Goal: Task Accomplishment & Management: Manage account settings

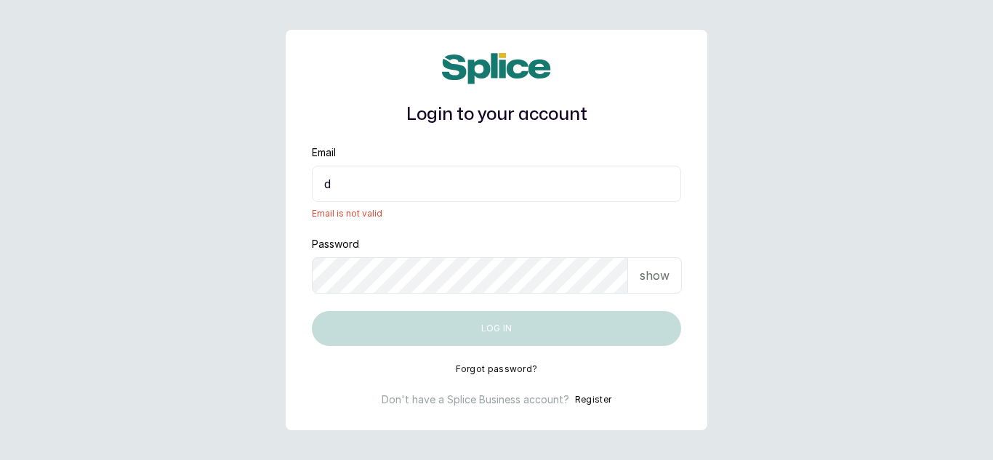
click at [350, 179] on input "d" at bounding box center [496, 184] width 369 height 36
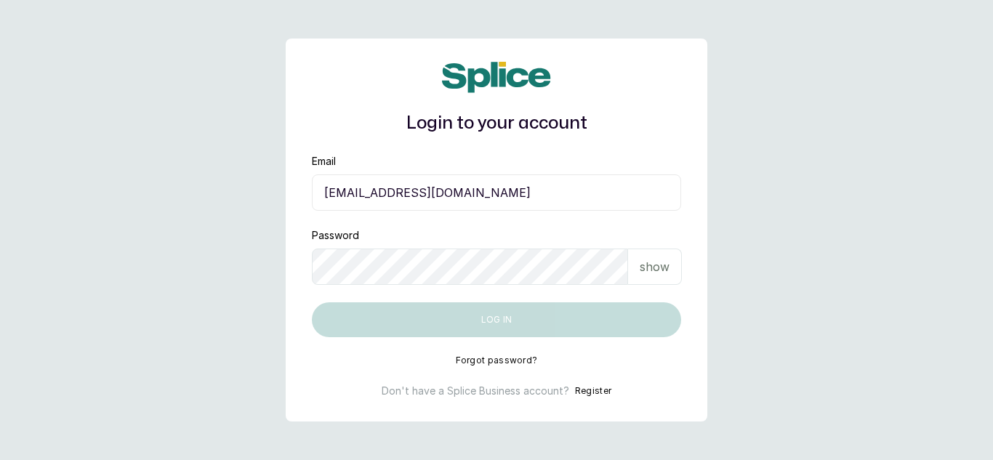
type input "dhebbiespride@gmail.com"
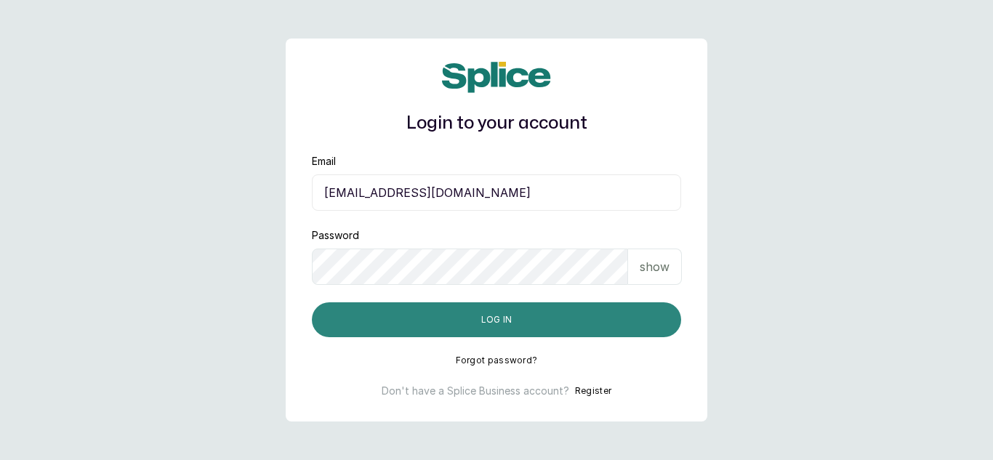
click at [496, 321] on button "Log in" at bounding box center [496, 319] width 369 height 35
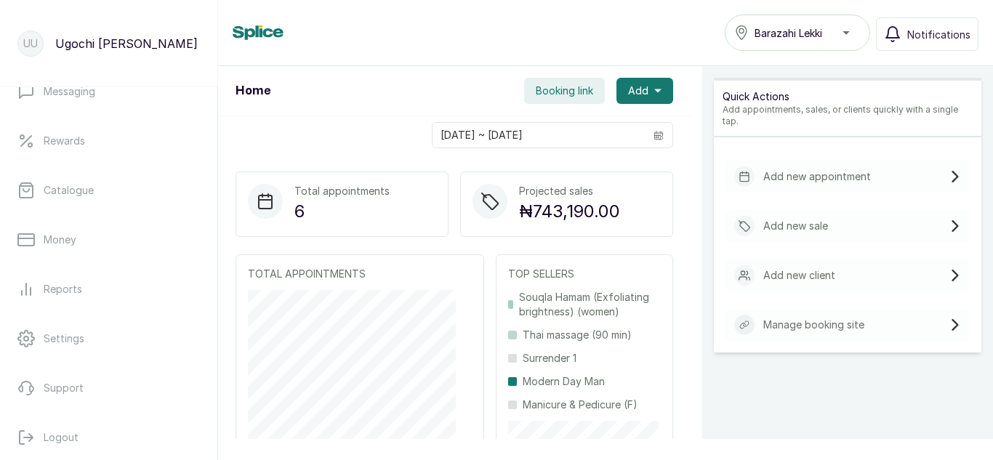
scroll to position [333, 0]
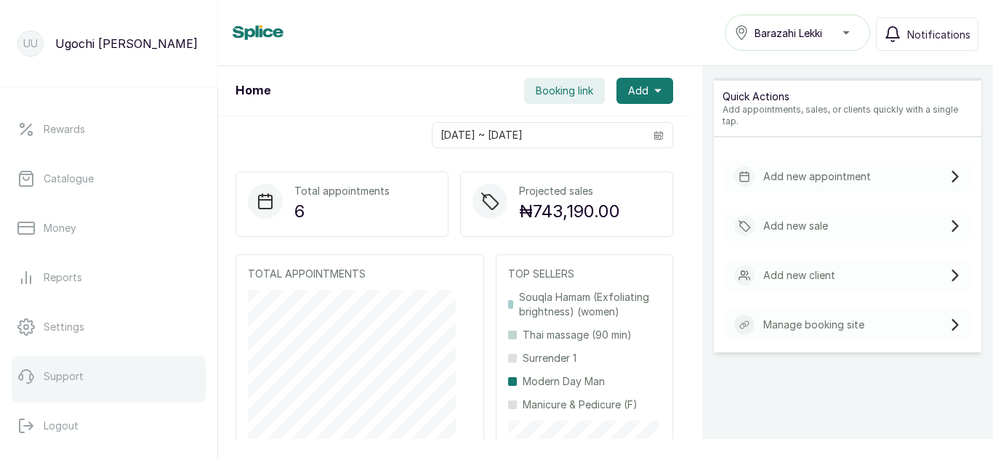
click at [129, 372] on link "Support" at bounding box center [109, 376] width 194 height 41
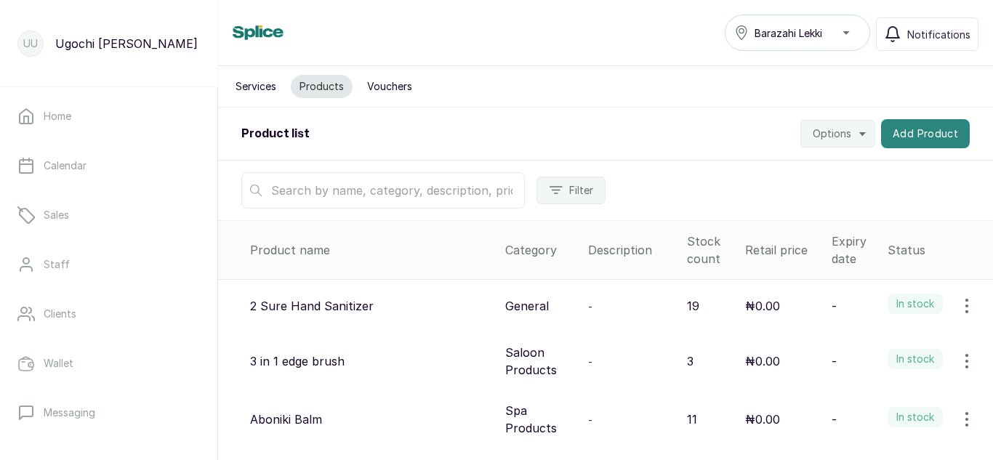
click at [910, 128] on button "Add Product" at bounding box center [925, 133] width 89 height 29
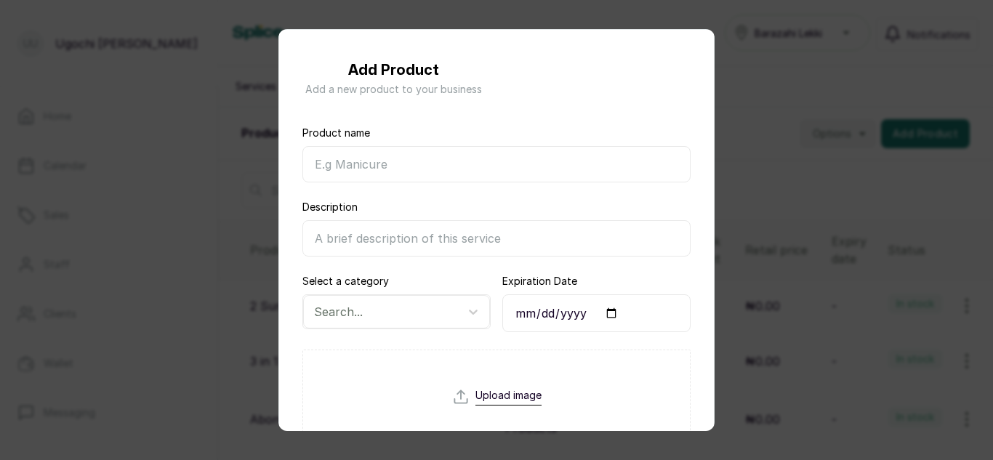
click at [500, 180] on input "Product name" at bounding box center [496, 164] width 388 height 36
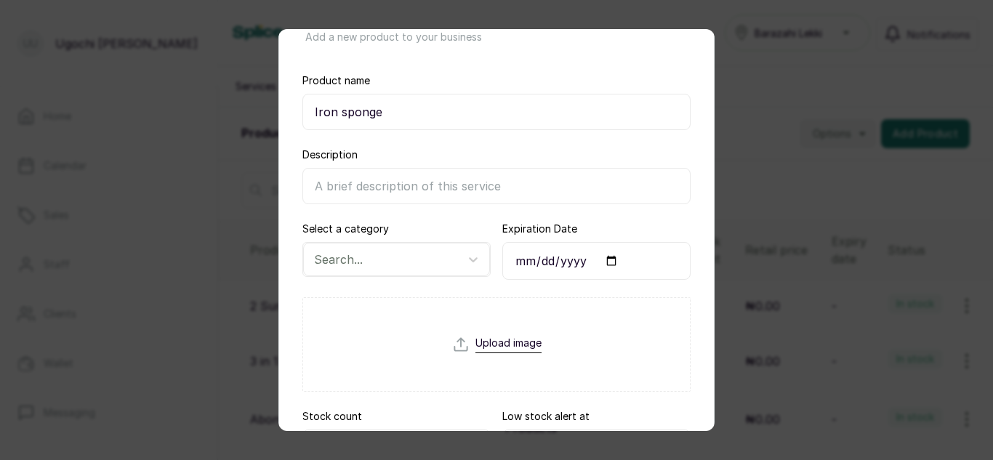
scroll to position [55, 0]
type input "Iron sponge"
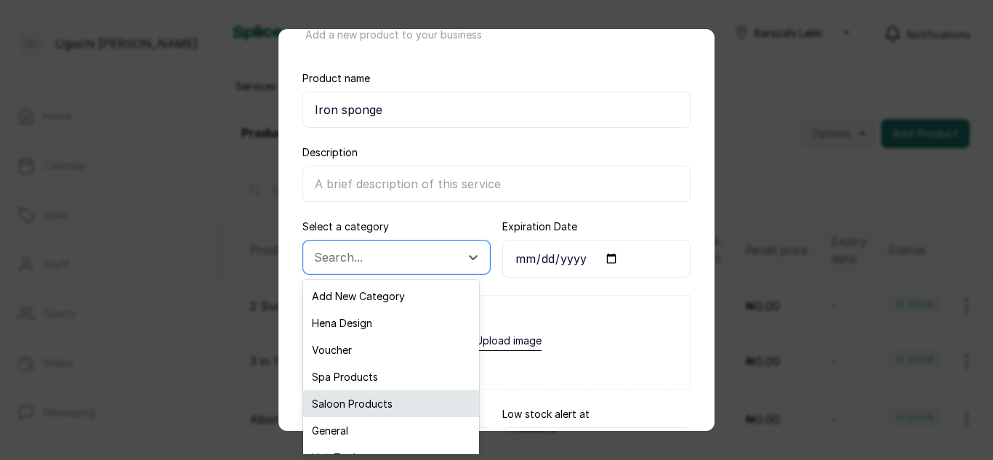
click at [405, 407] on div "Saloon Products" at bounding box center [391, 403] width 176 height 27
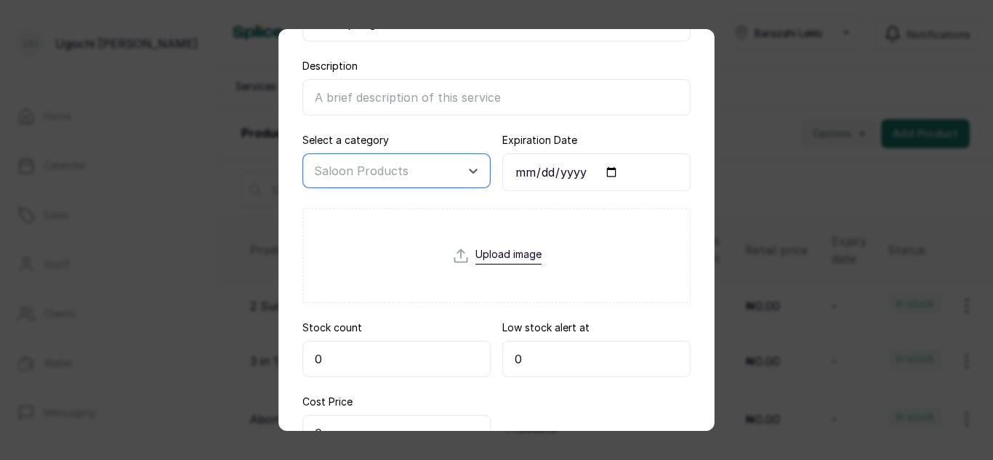
scroll to position [161, 0]
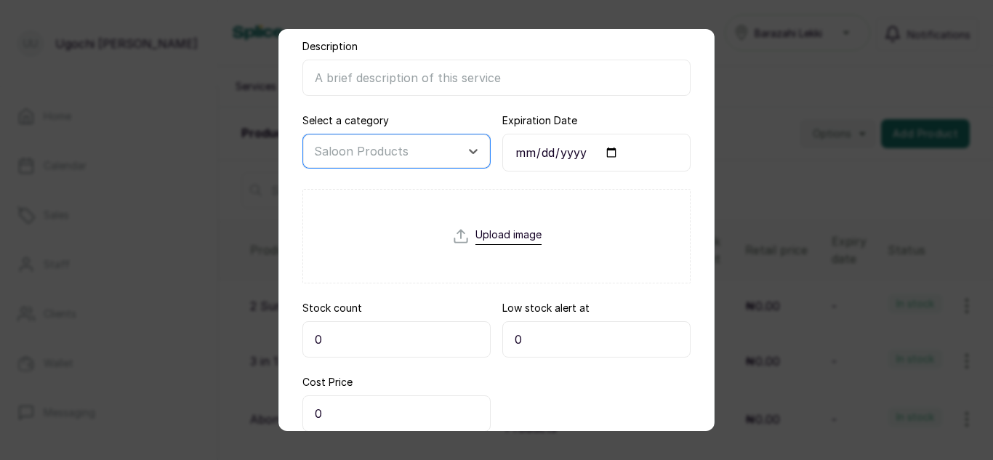
click at [433, 335] on input "0" at bounding box center [396, 339] width 188 height 36
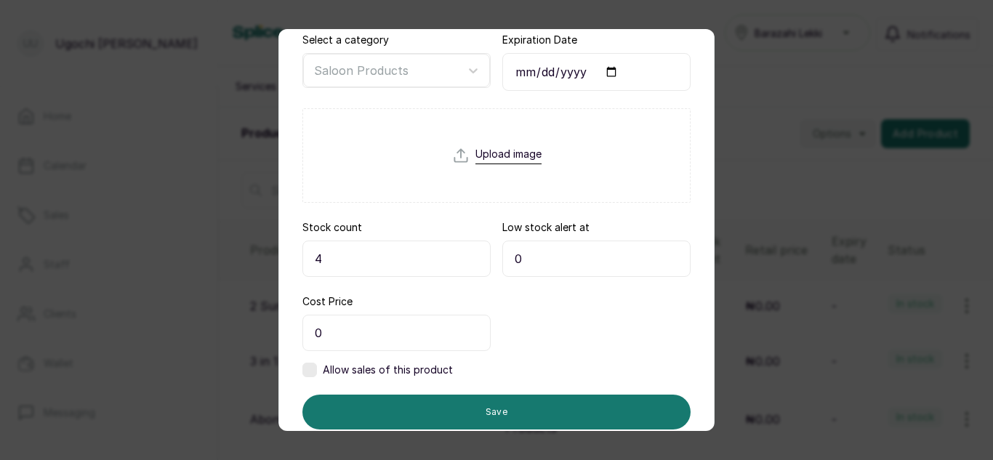
scroll to position [287, 0]
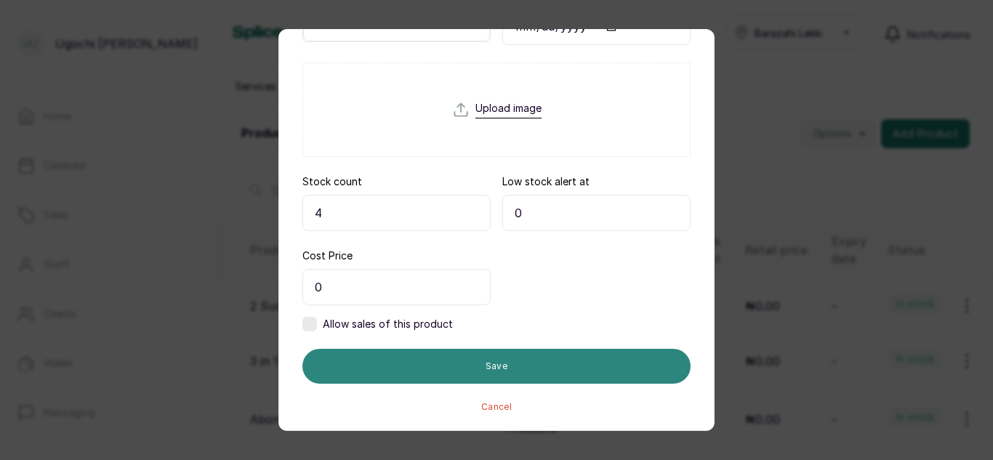
type input "4"
click at [583, 376] on button "Save" at bounding box center [496, 366] width 388 height 35
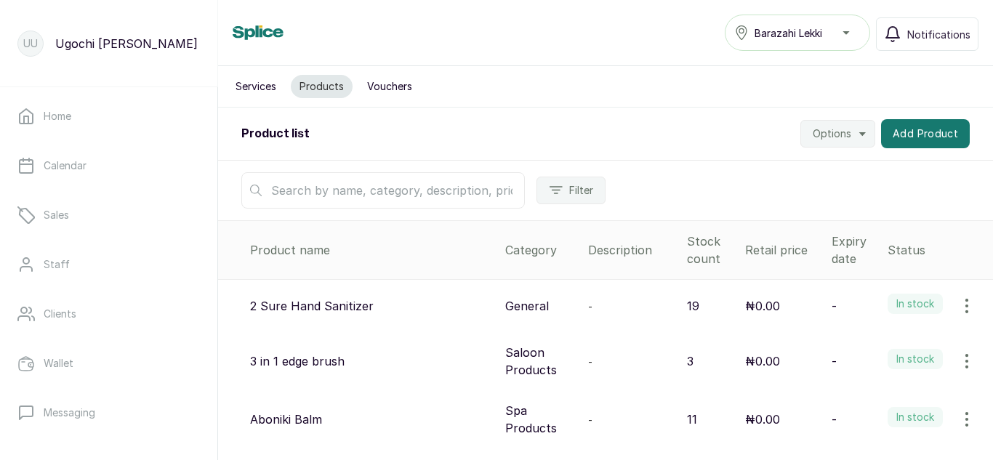
click at [426, 157] on div "Product list Options Add Product" at bounding box center [605, 134] width 775 height 53
click at [422, 193] on input "text" at bounding box center [383, 190] width 284 height 36
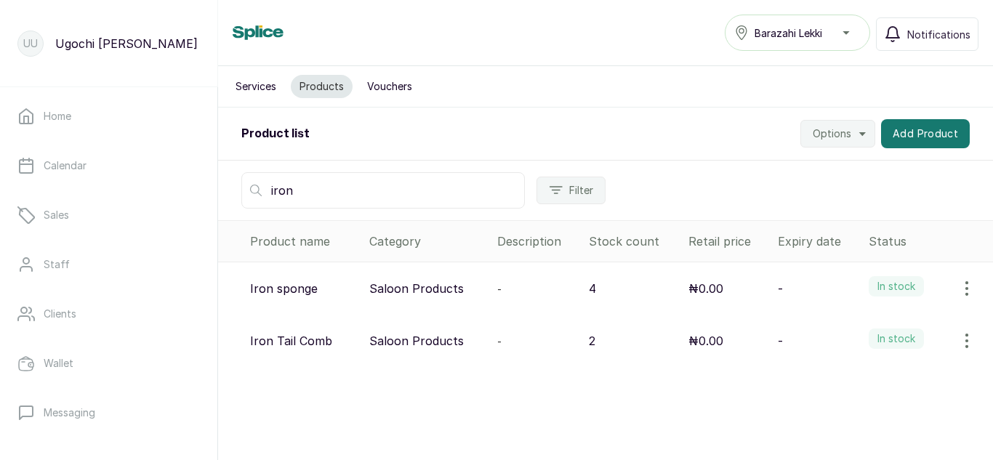
type input "iron"
click at [958, 286] on icon "button" at bounding box center [966, 288] width 17 height 17
click at [836, 323] on icon at bounding box center [844, 329] width 17 height 17
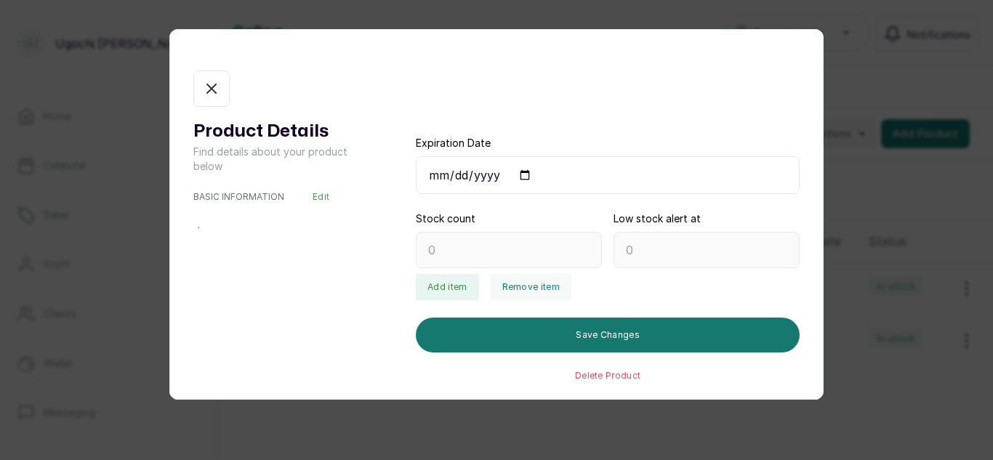
type input "4"
type input "0"
click at [507, 289] on button "Remove item" at bounding box center [531, 287] width 81 height 26
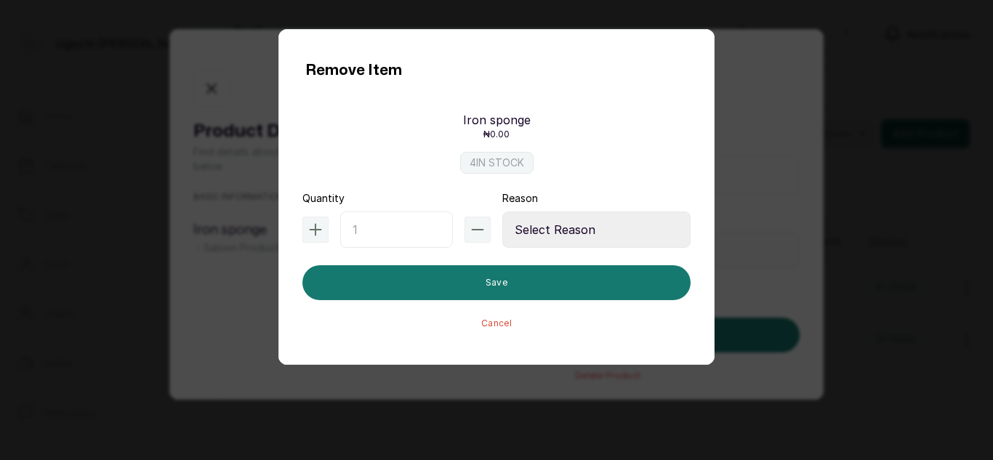
click at [409, 240] on input "text" at bounding box center [396, 230] width 113 height 36
type input "2"
click at [566, 235] on select "Select Reason Internal Use New Stock Damaged Adjustment Transfer Return Other" at bounding box center [596, 230] width 188 height 36
select select "internal_use"
click at [502, 212] on select "Select Reason Internal Use New Stock Damaged Adjustment Transfer Return Other" at bounding box center [596, 230] width 188 height 36
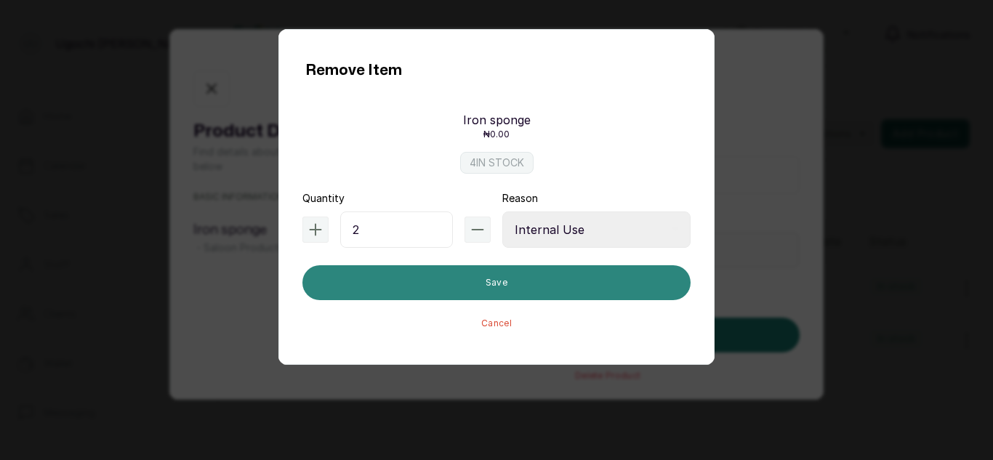
click at [507, 279] on button "Save" at bounding box center [496, 282] width 388 height 35
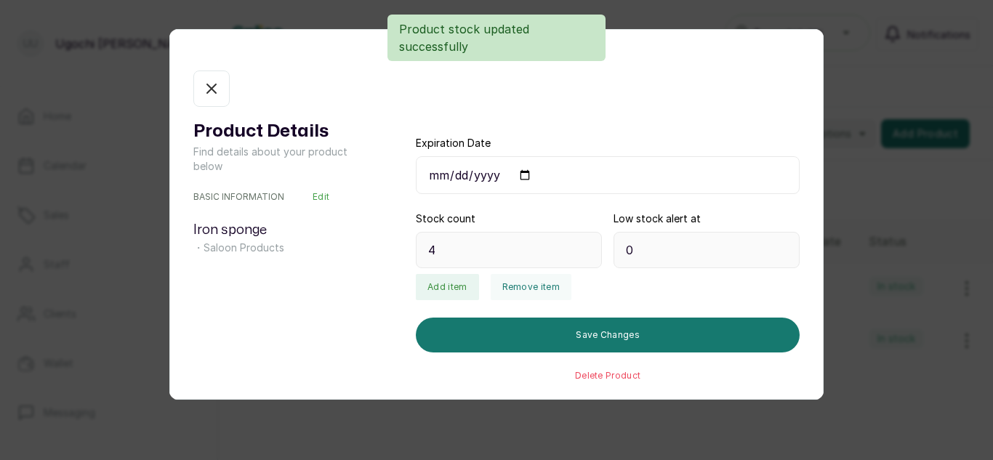
type input "2"
click at [225, 95] on button "In stock" at bounding box center [211, 89] width 36 height 36
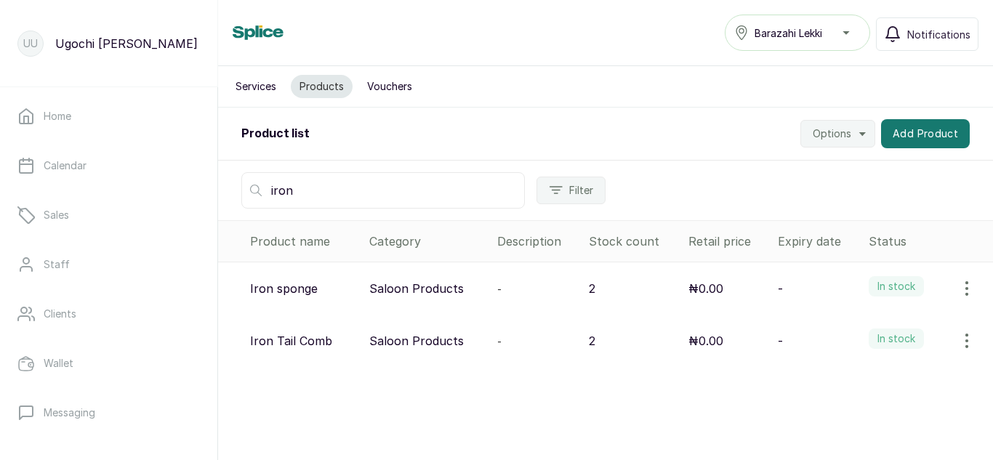
click at [333, 184] on input "iron" at bounding box center [383, 190] width 284 height 36
type input "i"
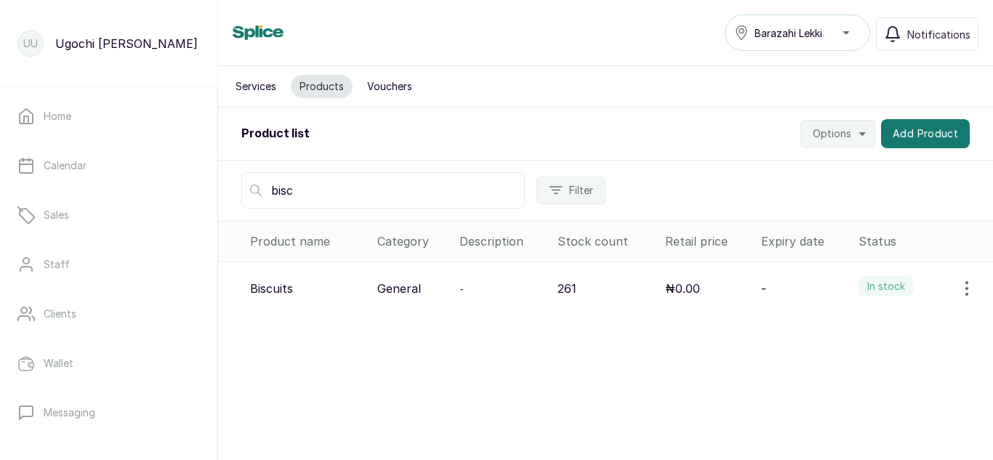
type input "bisc"
click at [958, 291] on icon "button" at bounding box center [966, 288] width 17 height 17
click at [859, 326] on span "View" at bounding box center [872, 329] width 26 height 17
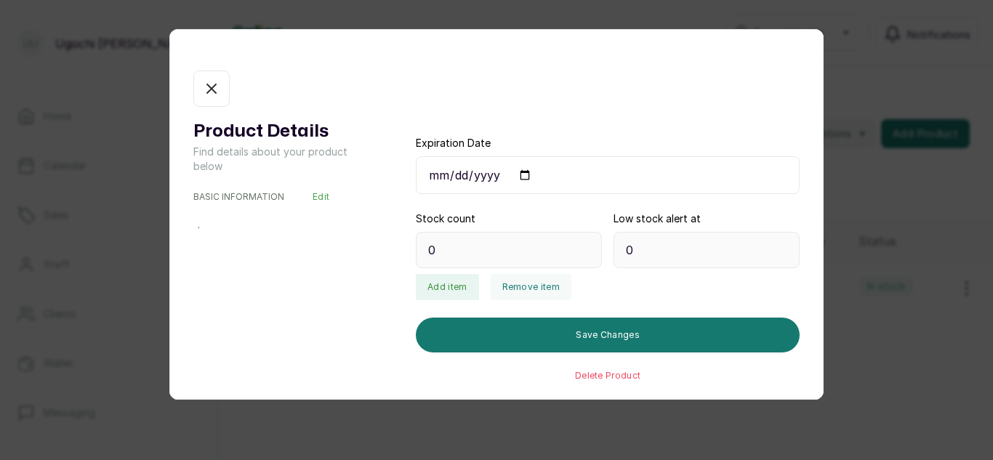
type input "261"
type input "10"
click at [529, 288] on button "Remove item" at bounding box center [531, 287] width 81 height 26
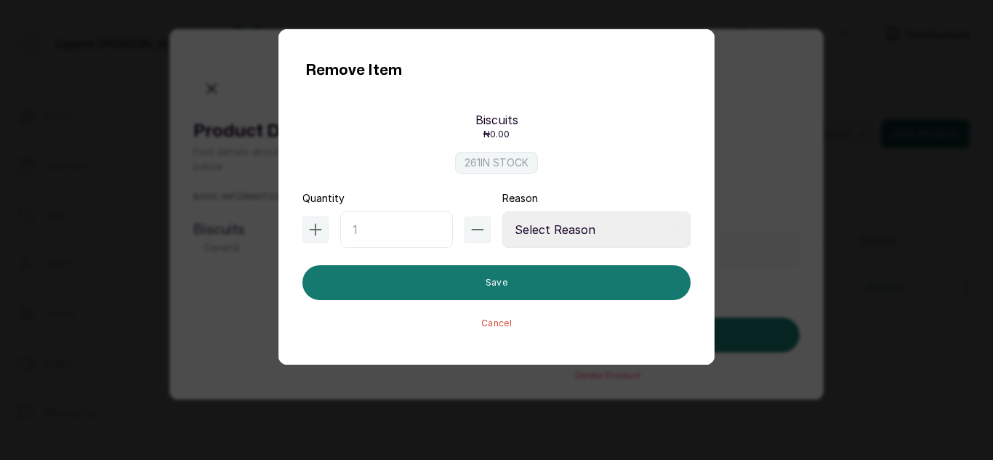
click at [371, 227] on input "text" at bounding box center [396, 230] width 113 height 36
type input "5"
click at [510, 236] on select "Select Reason Internal Use New Stock Damaged Adjustment Transfer Return Other" at bounding box center [596, 230] width 188 height 36
select select "internal_use"
click at [502, 212] on select "Select Reason Internal Use New Stock Damaged Adjustment Transfer Return Other" at bounding box center [596, 230] width 188 height 36
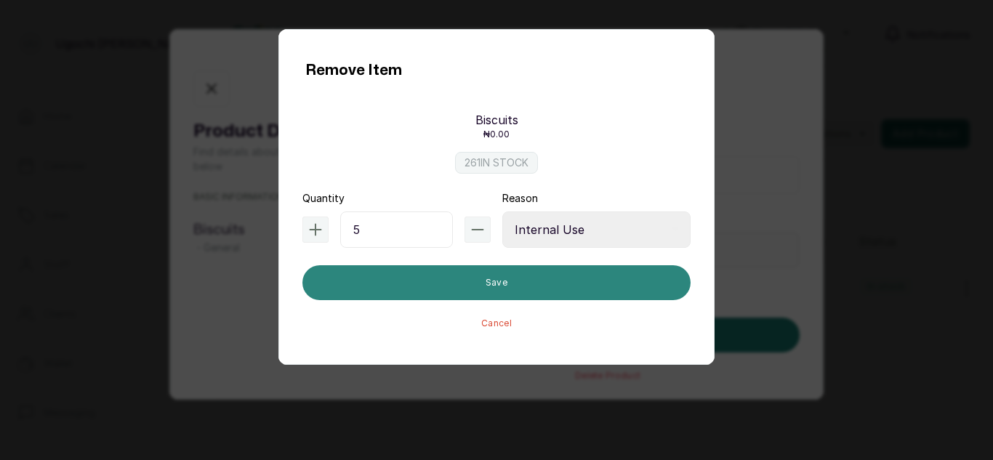
click at [473, 287] on button "Save" at bounding box center [496, 282] width 388 height 35
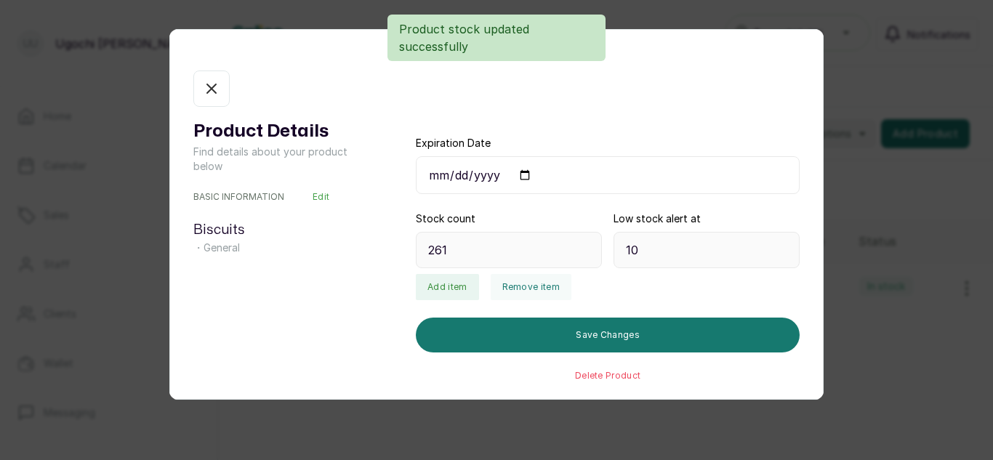
type input "256"
click at [220, 99] on button "In stock" at bounding box center [211, 89] width 36 height 36
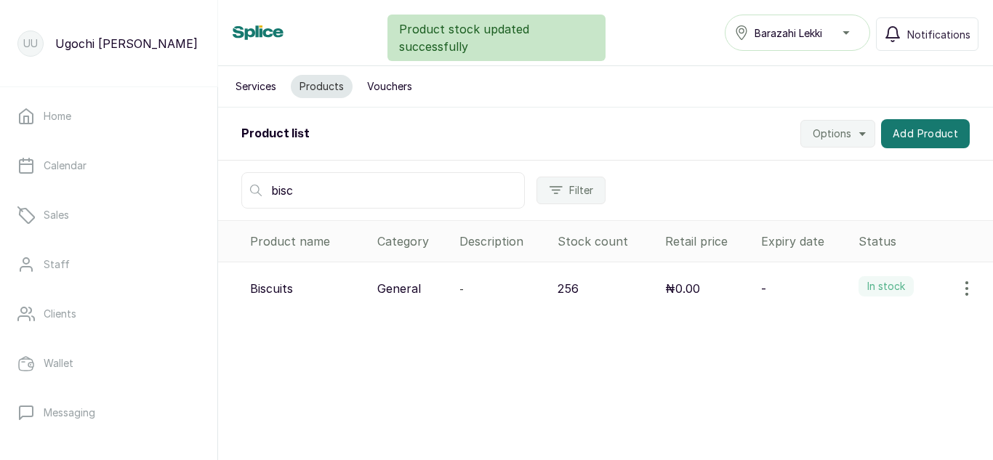
click at [313, 190] on input "bisc" at bounding box center [383, 190] width 284 height 36
type input "b"
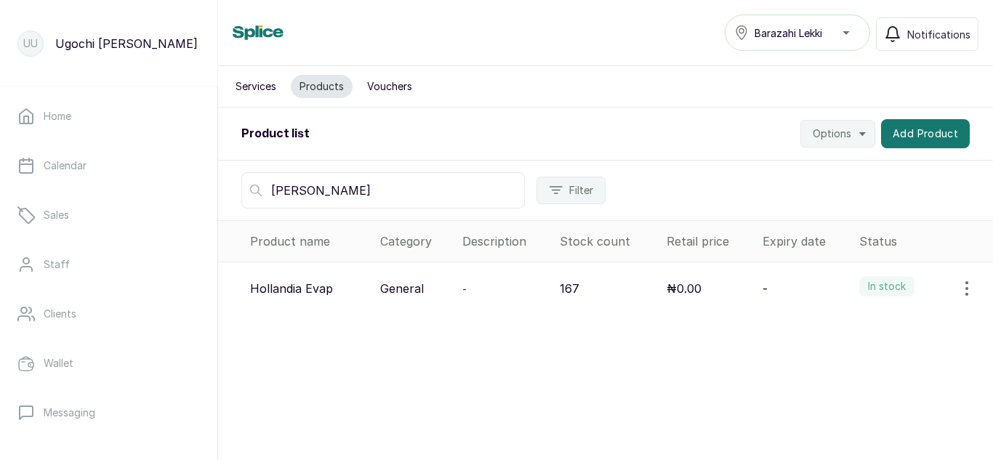
type input "[PERSON_NAME]"
click at [958, 286] on icon "button" at bounding box center [966, 288] width 17 height 17
click at [859, 334] on span "View" at bounding box center [872, 329] width 26 height 17
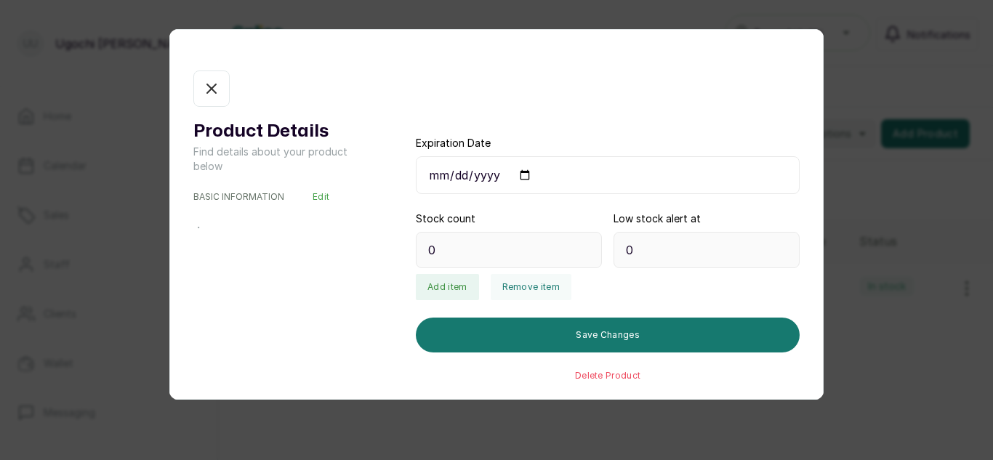
type input "167"
type input "12"
click at [499, 288] on button "Remove item" at bounding box center [531, 287] width 81 height 26
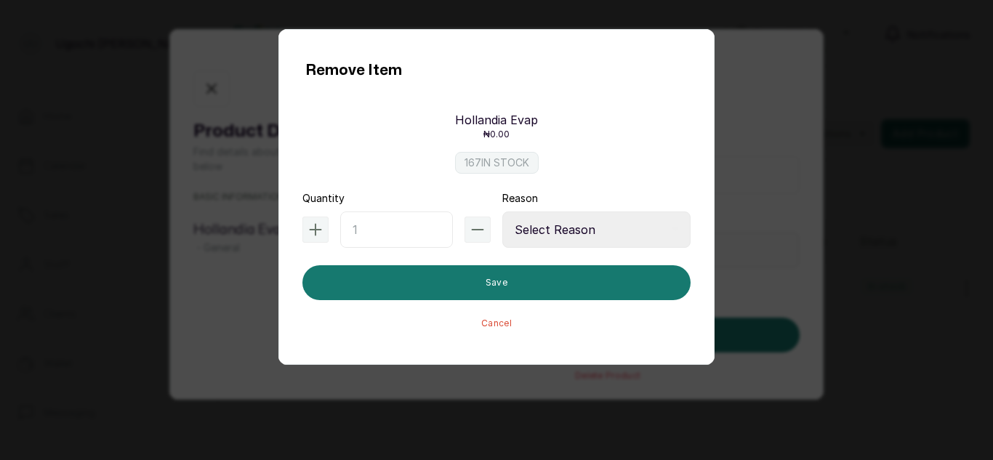
click at [390, 231] on input "text" at bounding box center [396, 230] width 113 height 36
type input "5"
click at [581, 230] on select "Select Reason Internal Use New Stock Damaged Adjustment Transfer Return Other" at bounding box center [596, 230] width 188 height 36
select select "internal_use"
click at [502, 212] on select "Select Reason Internal Use New Stock Damaged Adjustment Transfer Return Other" at bounding box center [596, 230] width 188 height 36
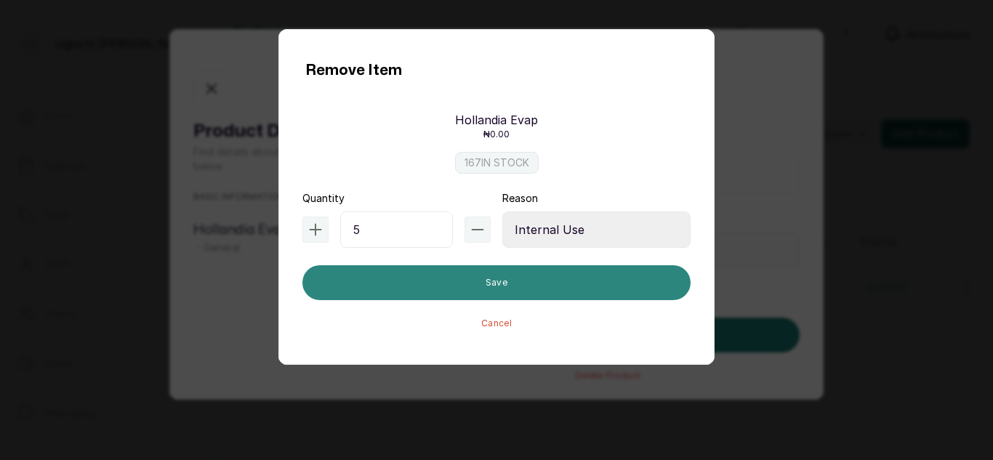
click at [542, 275] on button "Save" at bounding box center [496, 282] width 388 height 35
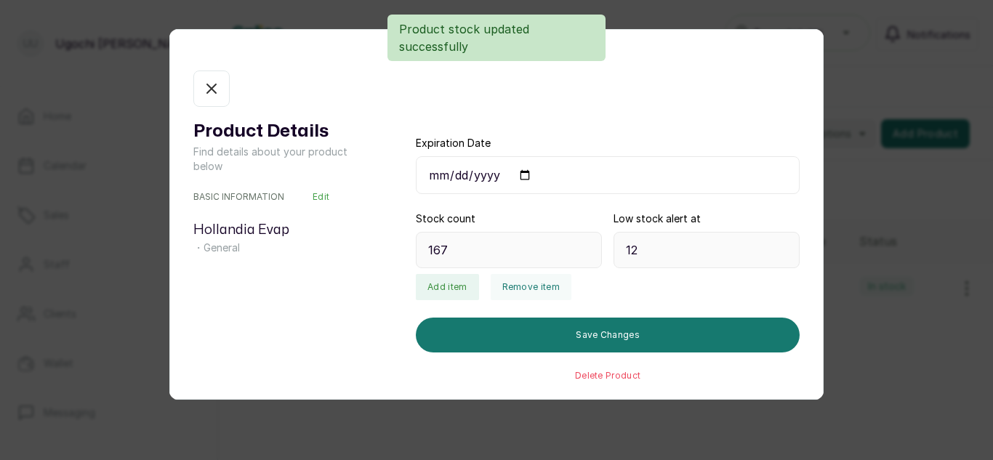
type input "162"
click at [204, 87] on icon "button" at bounding box center [211, 88] width 17 height 17
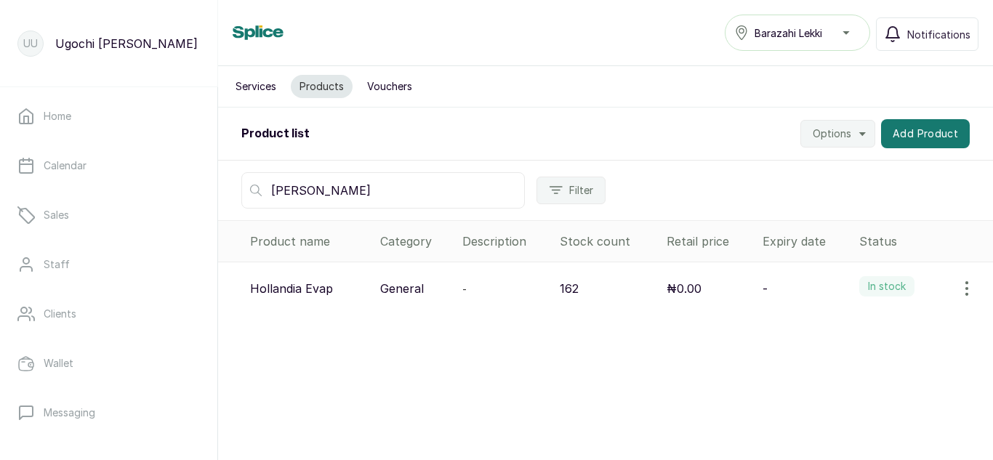
click at [312, 185] on input "[PERSON_NAME]" at bounding box center [383, 190] width 284 height 36
type input "h"
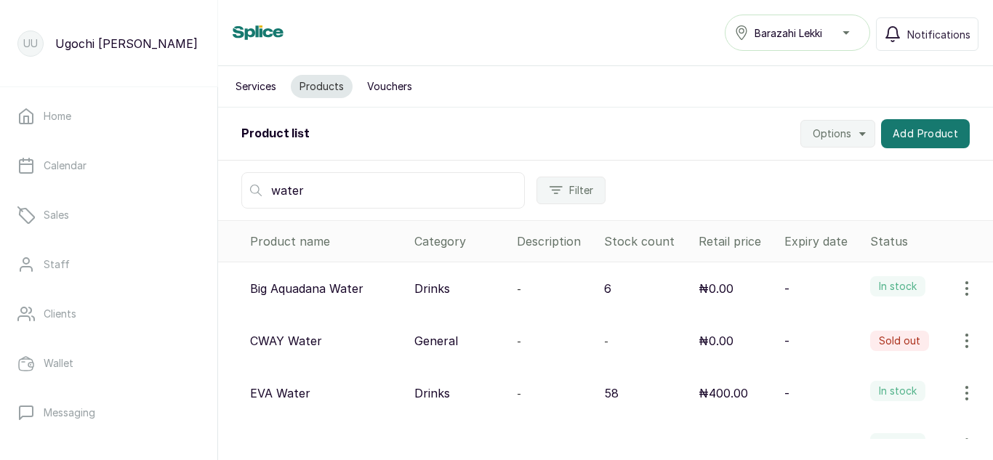
type input "water"
click at [966, 284] on icon "button" at bounding box center [966, 288] width 1 height 13
click at [841, 334] on icon at bounding box center [844, 329] width 17 height 17
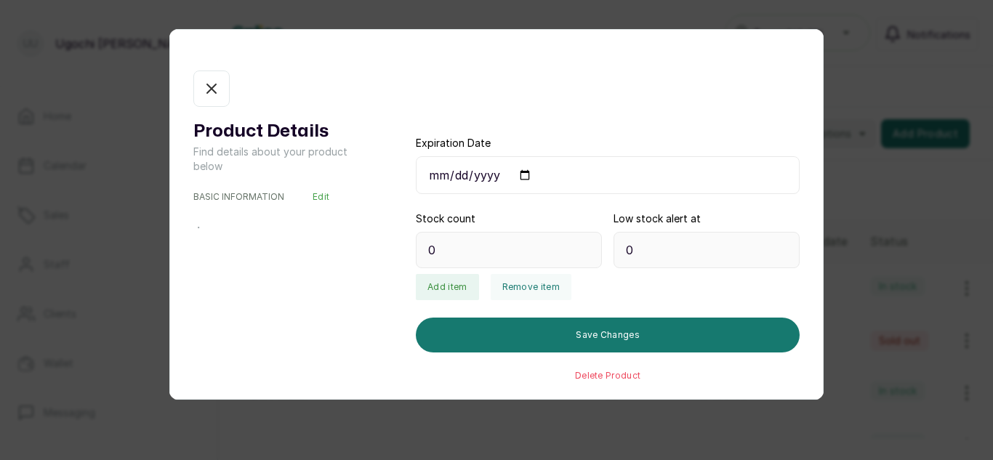
type input "6"
click at [511, 294] on button "Remove item" at bounding box center [531, 287] width 81 height 26
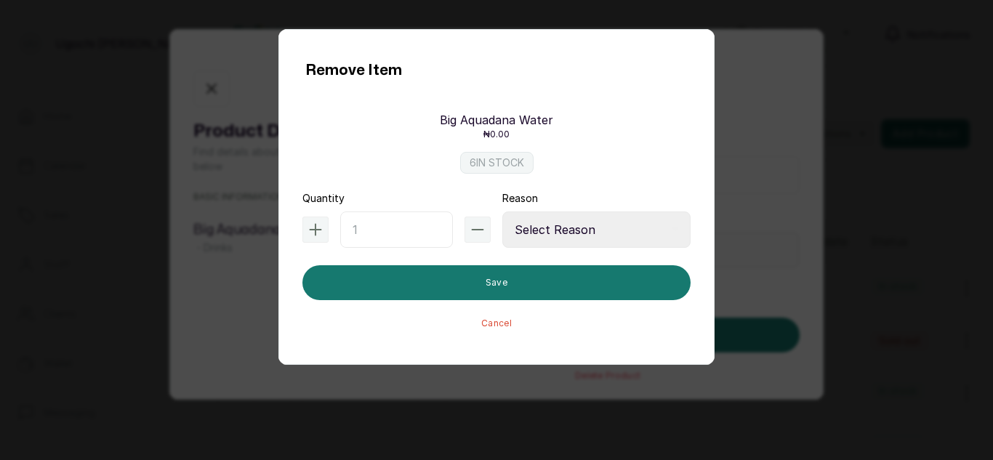
click at [352, 228] on input "text" at bounding box center [396, 230] width 113 height 36
type input "1"
click at [505, 228] on select "Select Reason Internal Use New Stock Damaged Adjustment Transfer Return Other" at bounding box center [596, 230] width 188 height 36
select select "internal_use"
click at [502, 212] on select "Select Reason Internal Use New Stock Damaged Adjustment Transfer Return Other" at bounding box center [596, 230] width 188 height 36
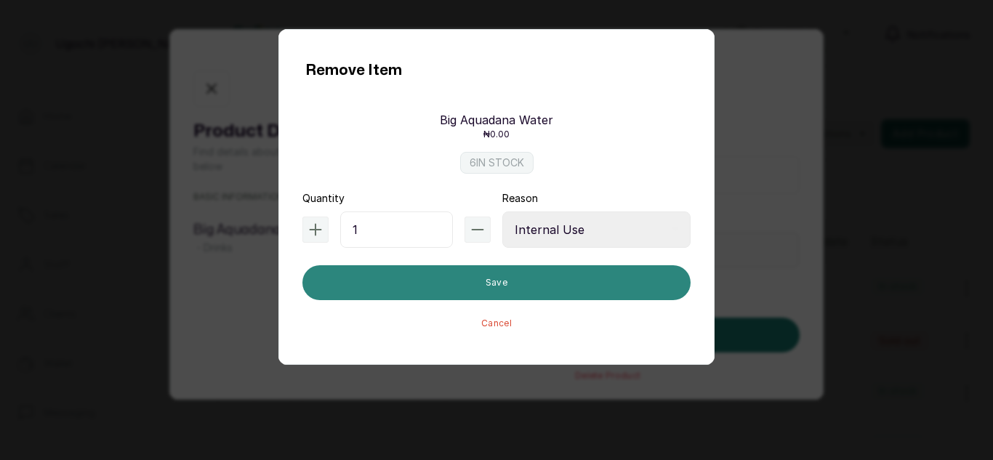
click at [478, 282] on button "Save" at bounding box center [496, 282] width 388 height 35
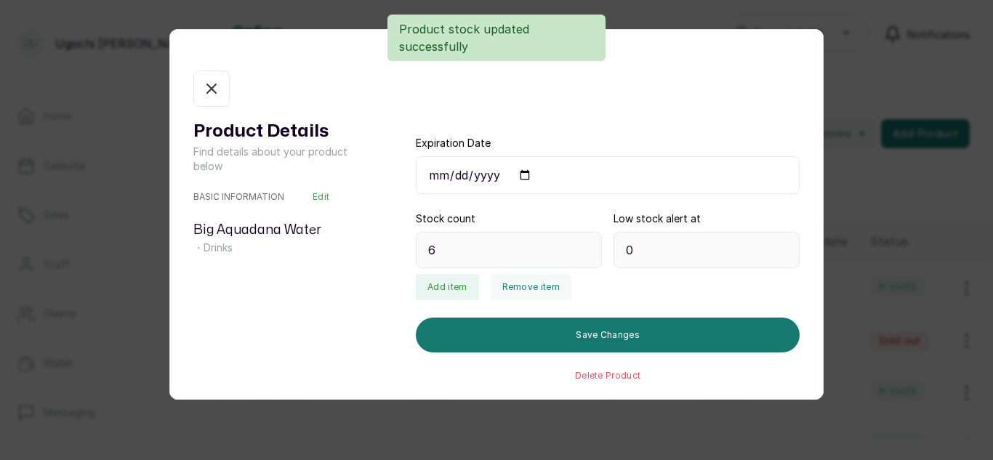
type input "5"
click at [206, 71] on button "In stock" at bounding box center [211, 89] width 36 height 36
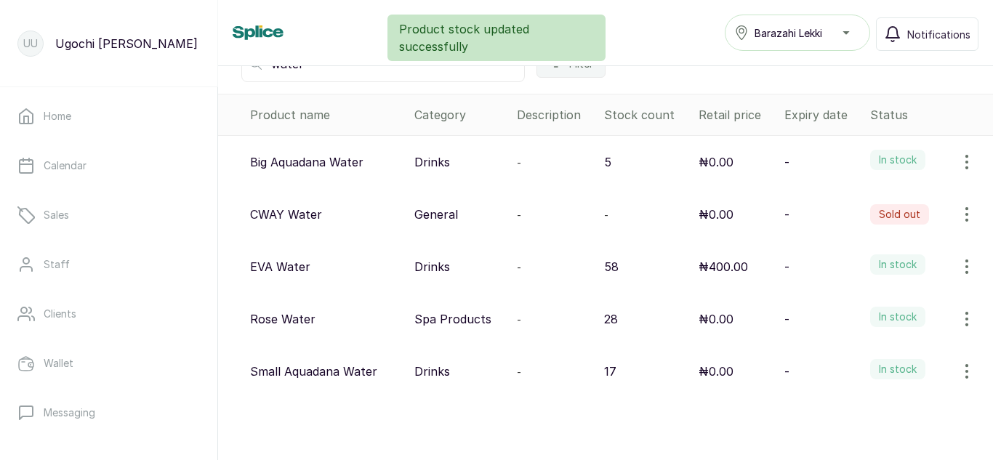
scroll to position [143, 0]
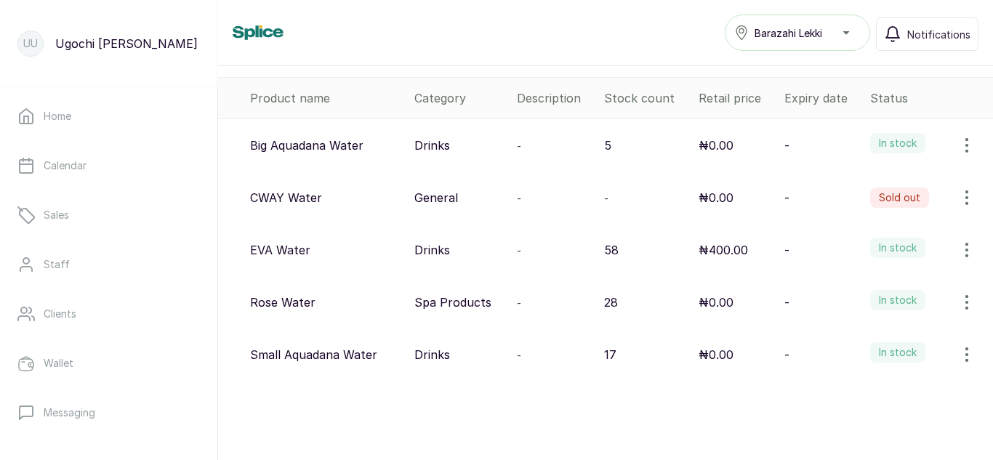
click at [960, 361] on icon "button" at bounding box center [966, 354] width 17 height 17
click at [958, 355] on icon "button" at bounding box center [966, 354] width 17 height 17
click at [845, 252] on span "View" at bounding box center [906, 255] width 140 height 17
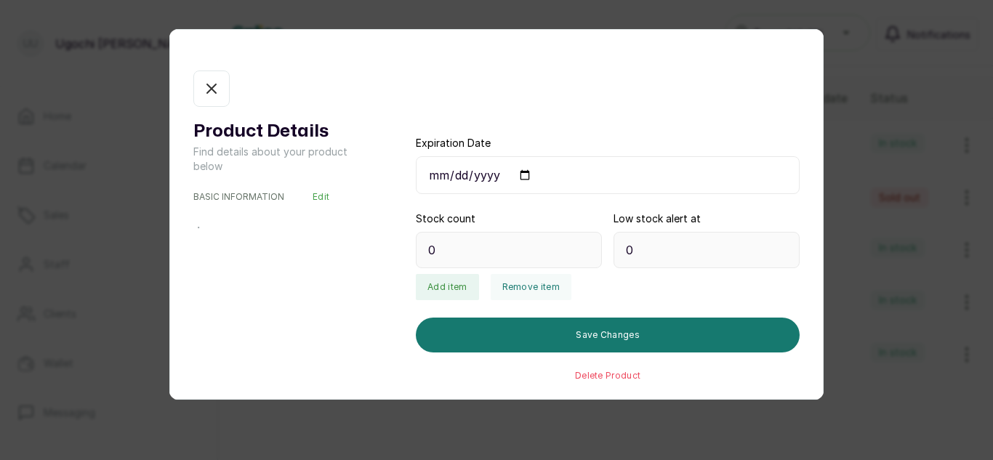
type input "17"
click at [529, 294] on button "Remove item" at bounding box center [531, 287] width 81 height 26
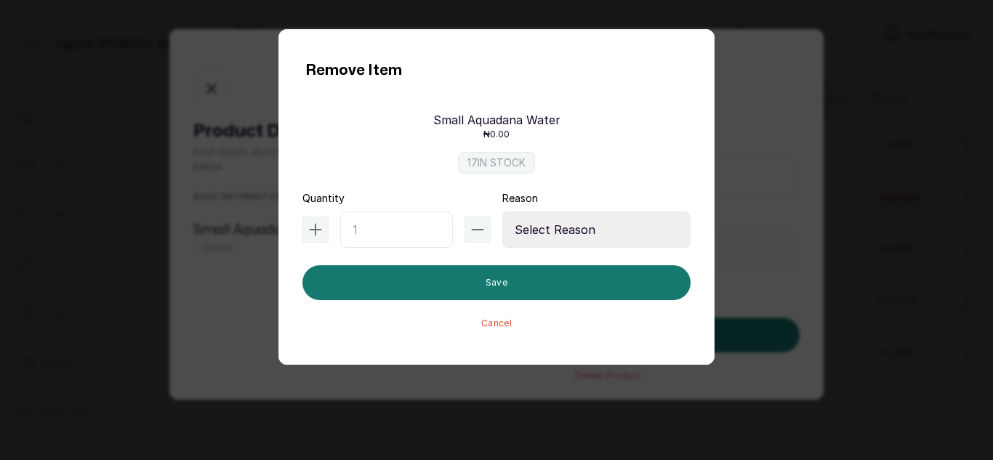
click at [405, 221] on input "text" at bounding box center [396, 230] width 113 height 36
type input "1"
click at [598, 216] on select "Select Reason Internal Use New Stock Damaged Adjustment Transfer Return Other" at bounding box center [596, 230] width 188 height 36
select select "internal_use"
click at [502, 212] on select "Select Reason Internal Use New Stock Damaged Adjustment Transfer Return Other" at bounding box center [596, 230] width 188 height 36
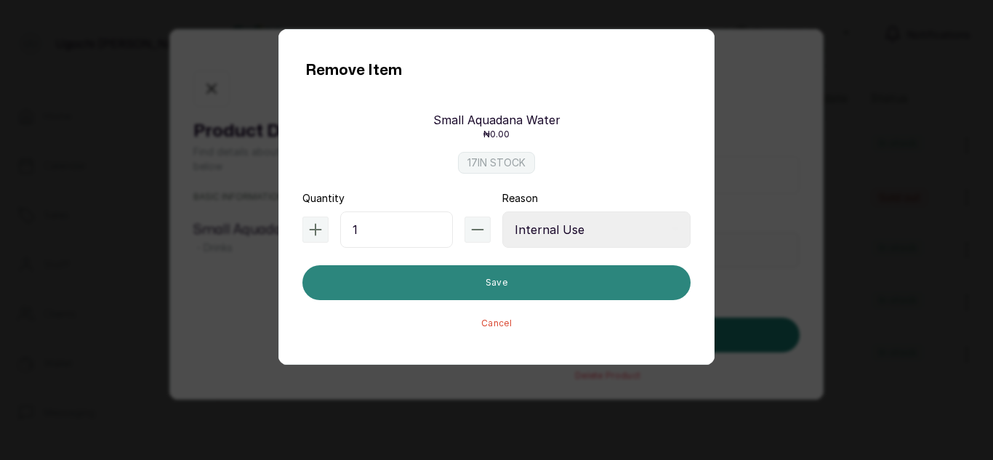
click at [592, 292] on button "Save" at bounding box center [496, 282] width 388 height 35
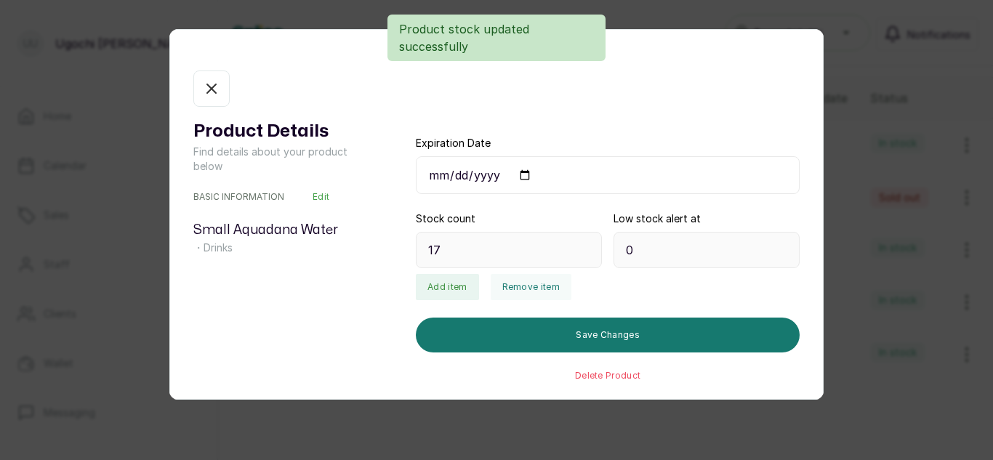
type input "16"
click at [220, 84] on icon "button" at bounding box center [211, 88] width 17 height 17
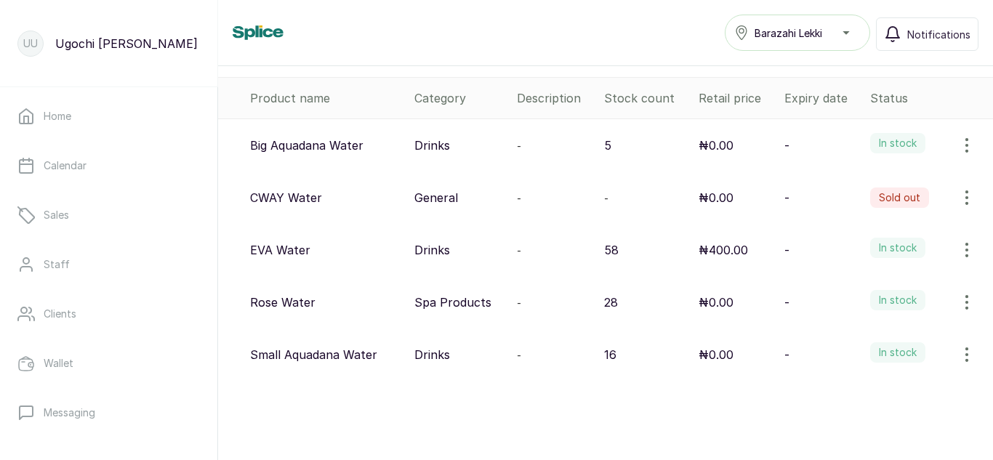
scroll to position [0, 0]
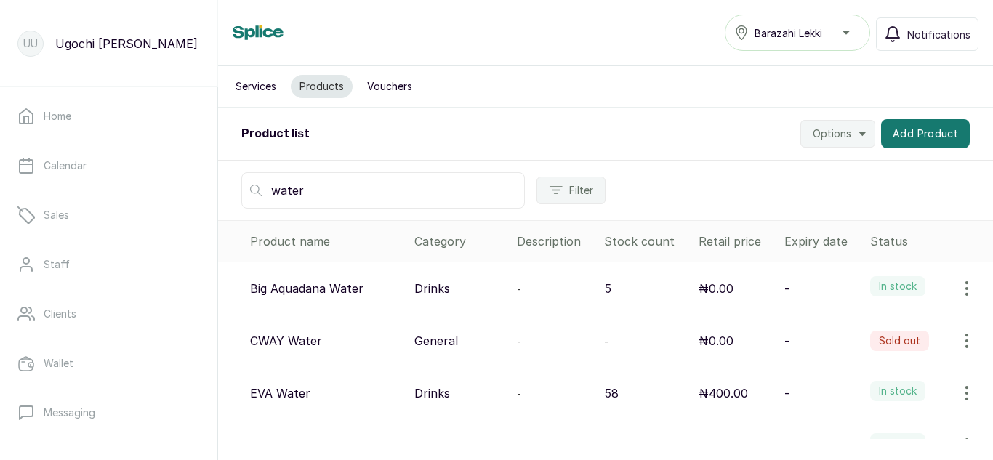
click at [348, 194] on input "water" at bounding box center [383, 190] width 284 height 36
type input "w"
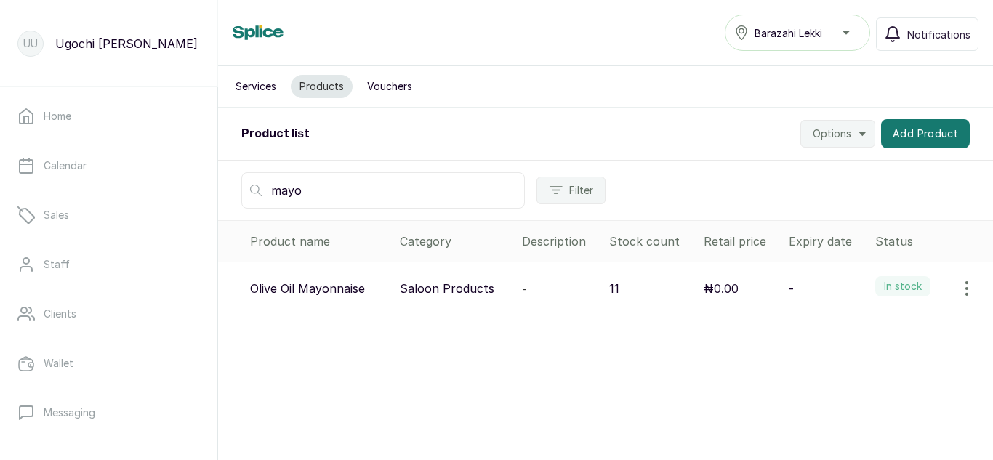
type input "mayo"
click at [817, 345] on div "Services Products Vouchers Product list Options Add Product mayo Filter Product…" at bounding box center [605, 252] width 775 height 373
click at [958, 290] on icon "button" at bounding box center [966, 288] width 17 height 17
click at [859, 323] on span "View" at bounding box center [872, 329] width 26 height 17
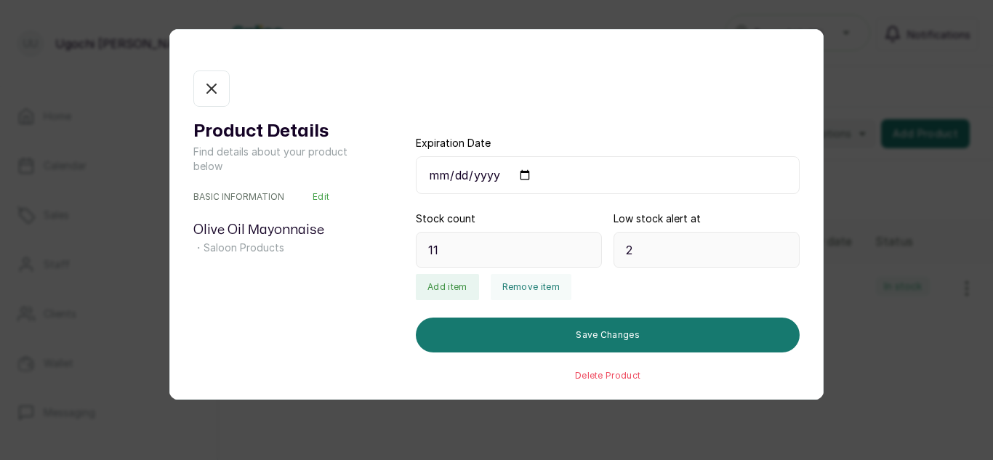
type input "11"
type input "2"
click at [513, 285] on button "Remove item" at bounding box center [531, 287] width 81 height 26
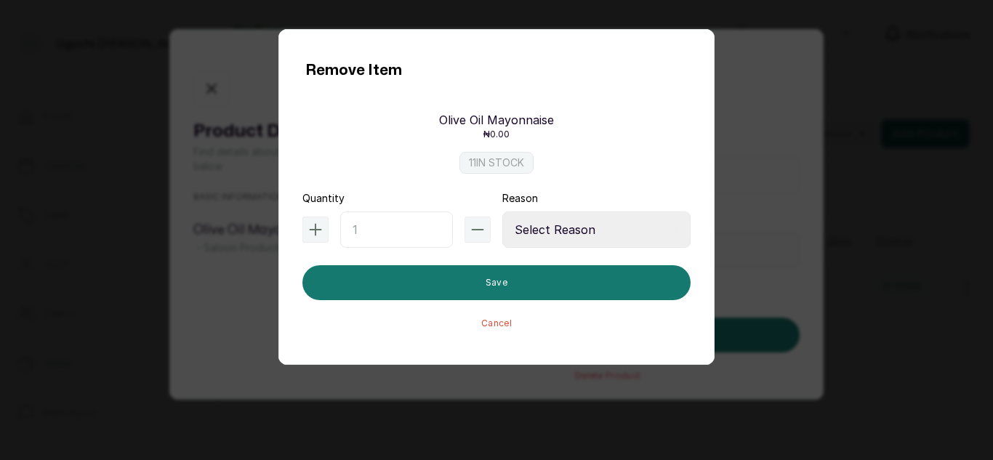
click at [396, 223] on input "text" at bounding box center [396, 230] width 113 height 36
type input "1"
click at [565, 228] on select "Select Reason Internal Use New Stock Damaged Adjustment Transfer Return Other" at bounding box center [596, 230] width 188 height 36
select select "internal_use"
click at [502, 212] on select "Select Reason Internal Use New Stock Damaged Adjustment Transfer Return Other" at bounding box center [596, 230] width 188 height 36
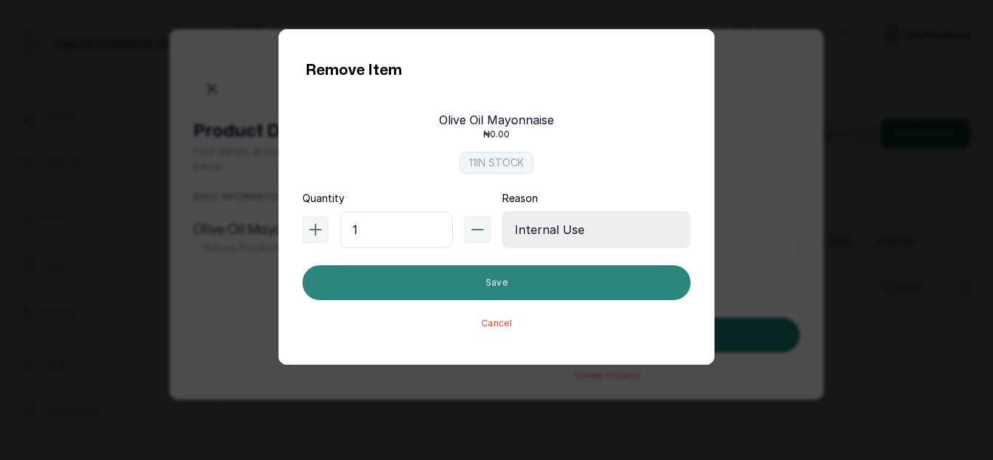
click at [554, 278] on button "Save" at bounding box center [496, 282] width 388 height 35
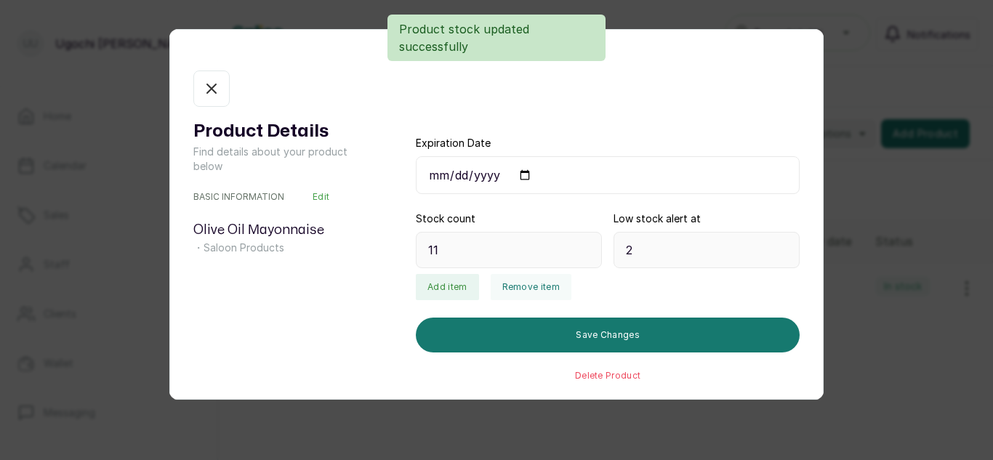
type input "10"
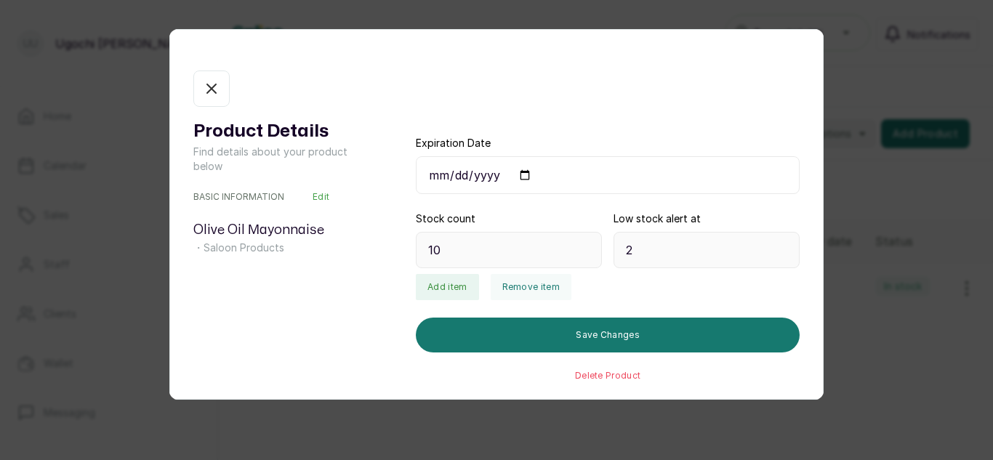
click at [229, 103] on button "In stock" at bounding box center [211, 89] width 36 height 36
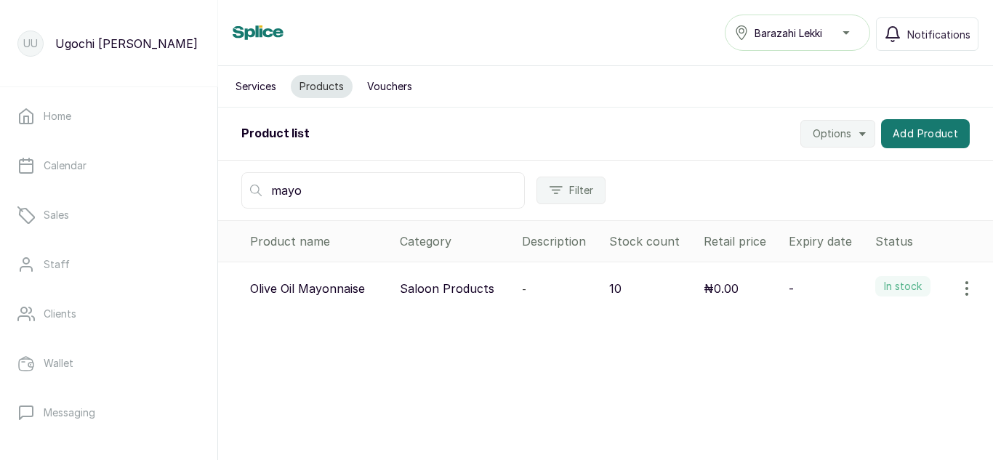
click at [320, 194] on input "mayo" at bounding box center [383, 190] width 284 height 36
type input "m"
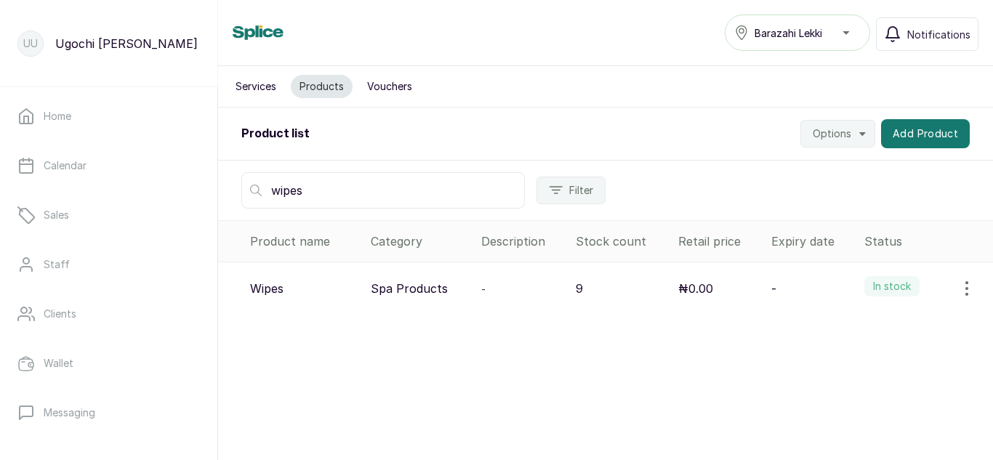
type input "wipes"
click at [951, 276] on button "button" at bounding box center [967, 288] width 41 height 29
click at [859, 324] on span "View" at bounding box center [872, 329] width 26 height 17
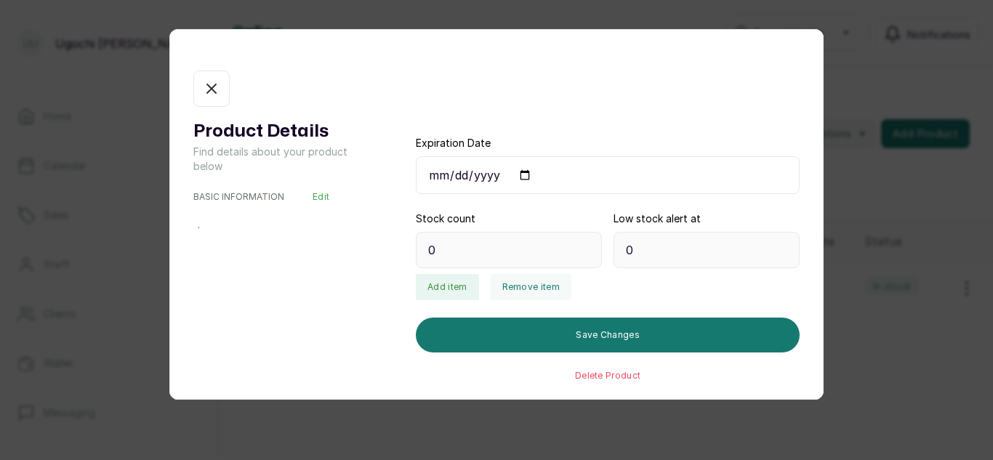
type input "9"
type input "1"
click at [510, 290] on button "Remove item" at bounding box center [531, 287] width 81 height 26
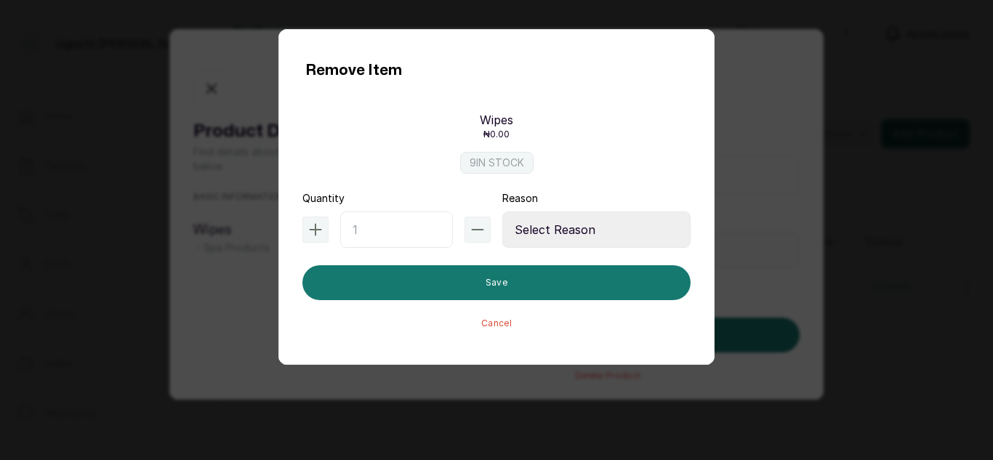
click at [400, 228] on input "text" at bounding box center [396, 230] width 113 height 36
type input "1"
click at [594, 224] on select "Select Reason Internal Use New Stock Damaged Adjustment Transfer Return Other" at bounding box center [596, 230] width 188 height 36
select select "internal_use"
click at [502, 212] on select "Select Reason Internal Use New Stock Damaged Adjustment Transfer Return Other" at bounding box center [596, 230] width 188 height 36
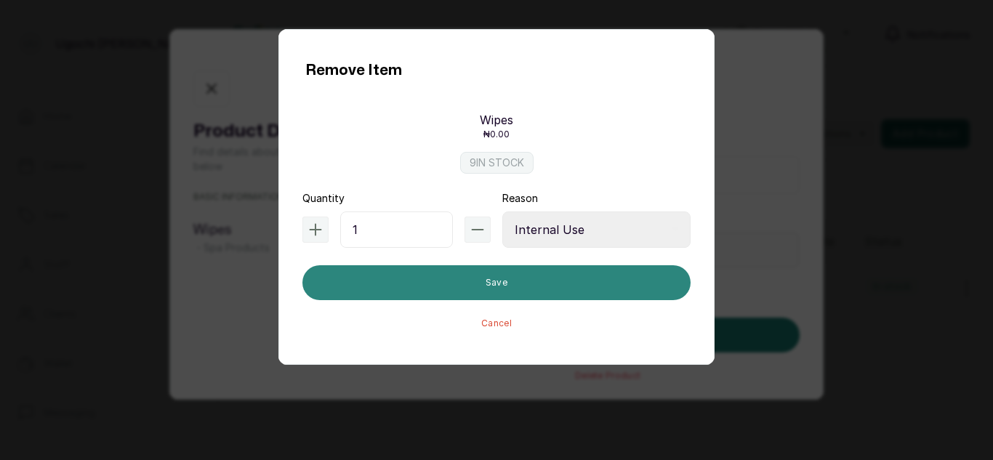
click at [550, 284] on button "Save" at bounding box center [496, 282] width 388 height 35
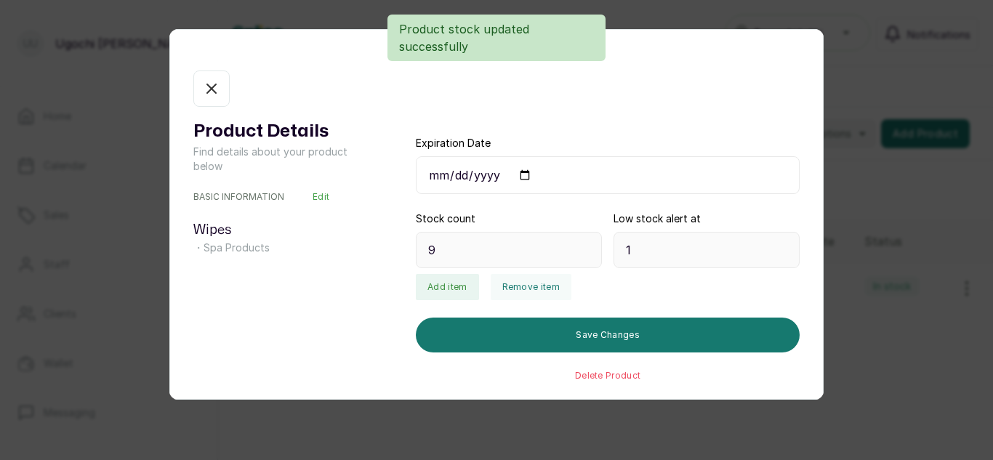
type input "8"
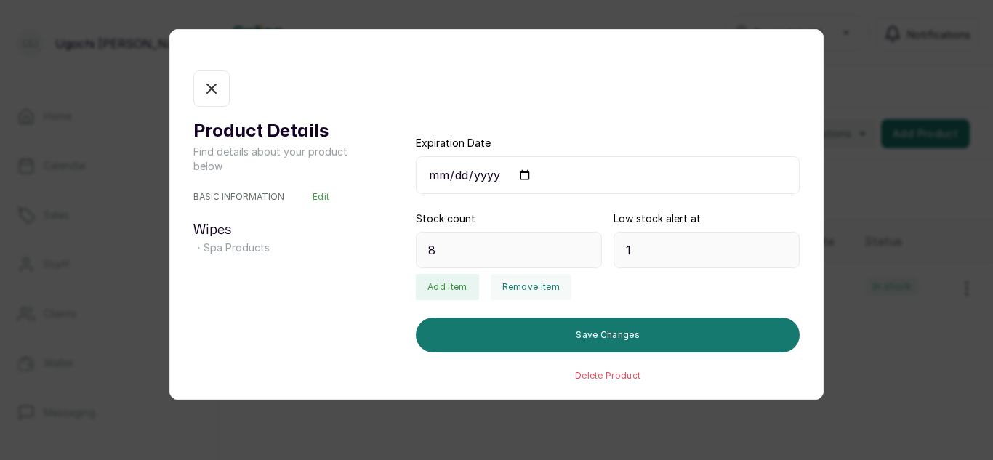
click at [210, 81] on icon "button" at bounding box center [211, 88] width 17 height 17
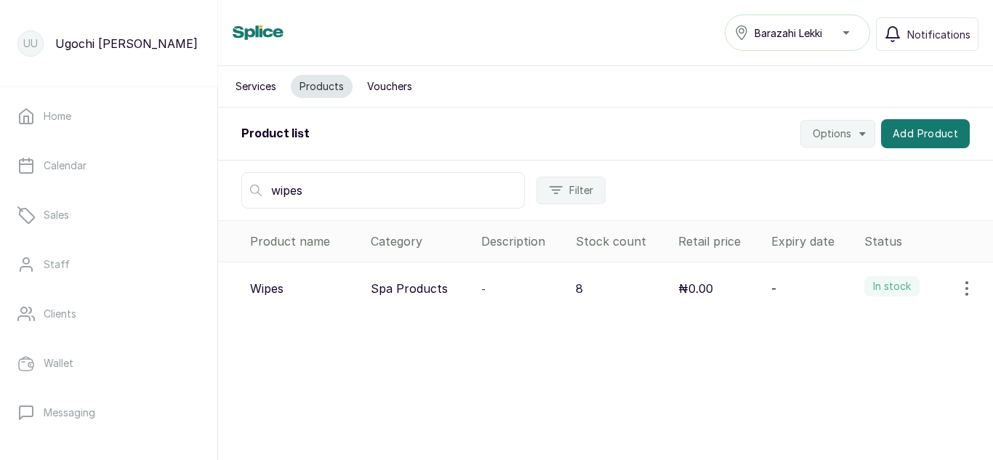
click at [358, 190] on input "wipes" at bounding box center [383, 190] width 284 height 36
type input "w"
type input "bath"
click at [961, 276] on button "button" at bounding box center [967, 288] width 41 height 29
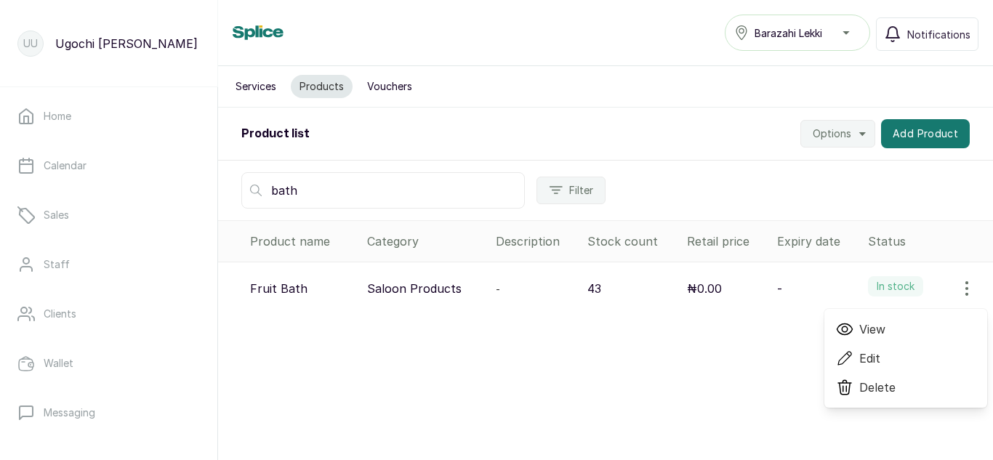
click at [859, 325] on span "View" at bounding box center [872, 329] width 26 height 17
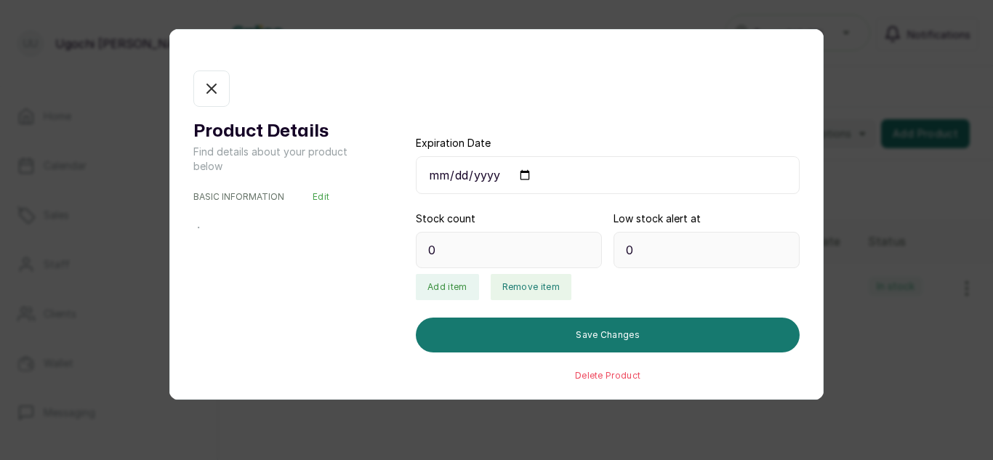
click at [519, 287] on button "Remove item" at bounding box center [531, 287] width 81 height 26
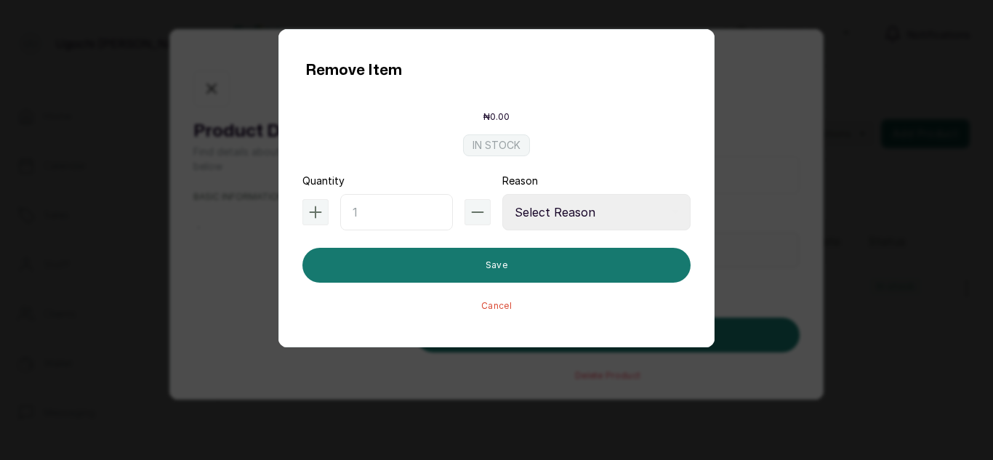
click at [390, 206] on input "text" at bounding box center [396, 212] width 113 height 36
type input "43"
type input "4"
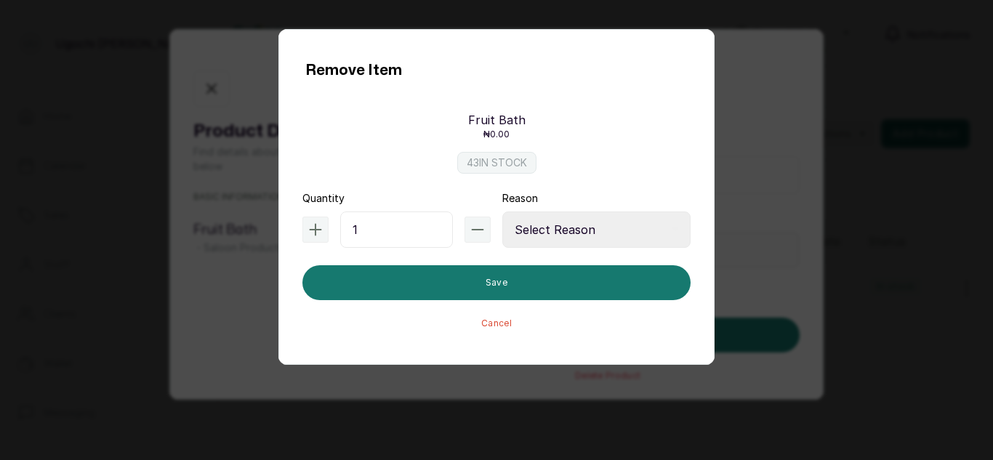
type input "1"
click at [599, 220] on select "Select Reason Internal Use New Stock Damaged Adjustment Transfer Return Other" at bounding box center [596, 230] width 188 height 36
select select "internal_use"
click at [502, 212] on select "Select Reason Internal Use New Stock Damaged Adjustment Transfer Return Other" at bounding box center [596, 230] width 188 height 36
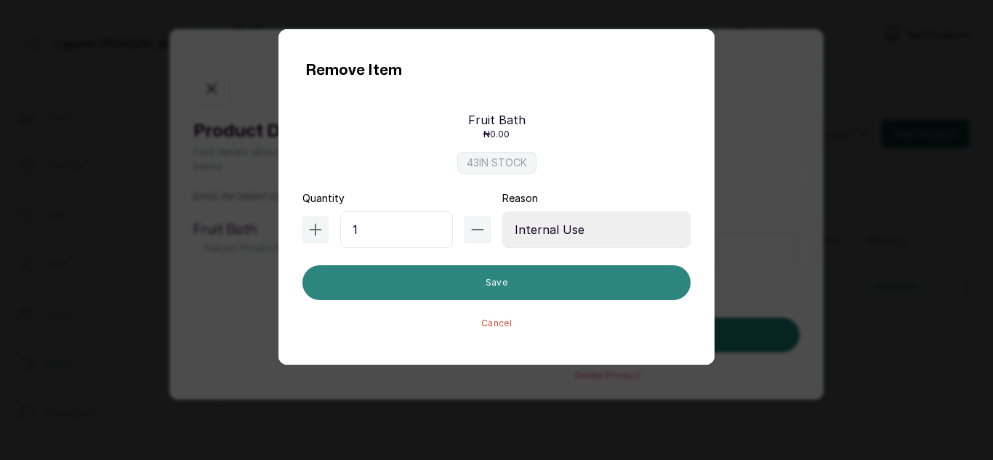
click at [527, 278] on button "Save" at bounding box center [496, 282] width 388 height 35
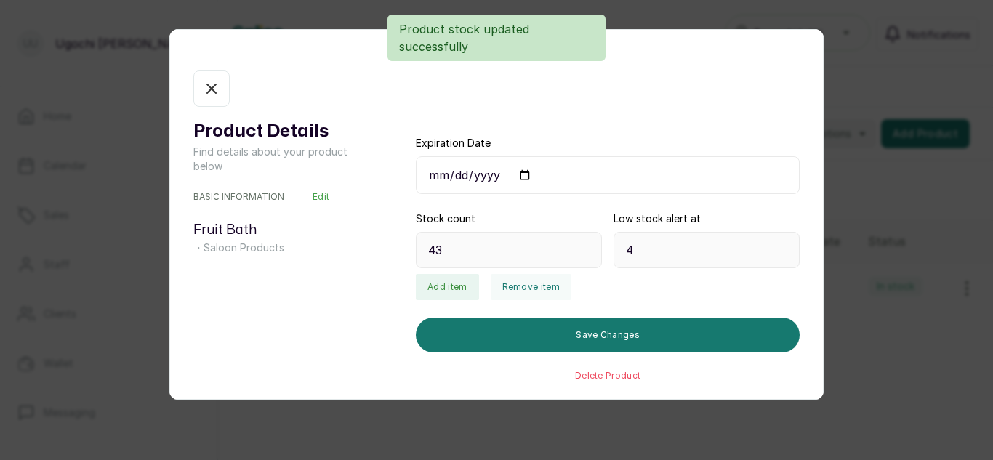
type input "42"
click at [216, 84] on icon "button" at bounding box center [211, 88] width 17 height 17
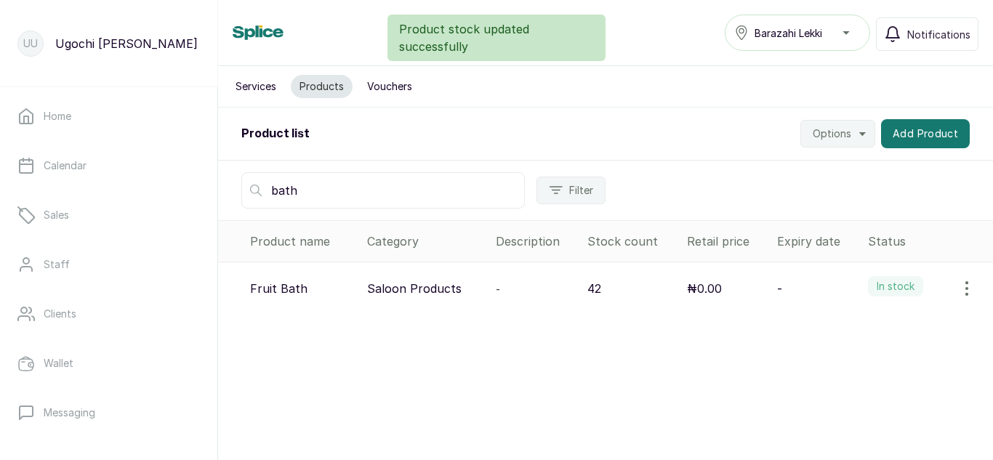
click at [308, 180] on input "bath" at bounding box center [383, 190] width 284 height 36
type input "b"
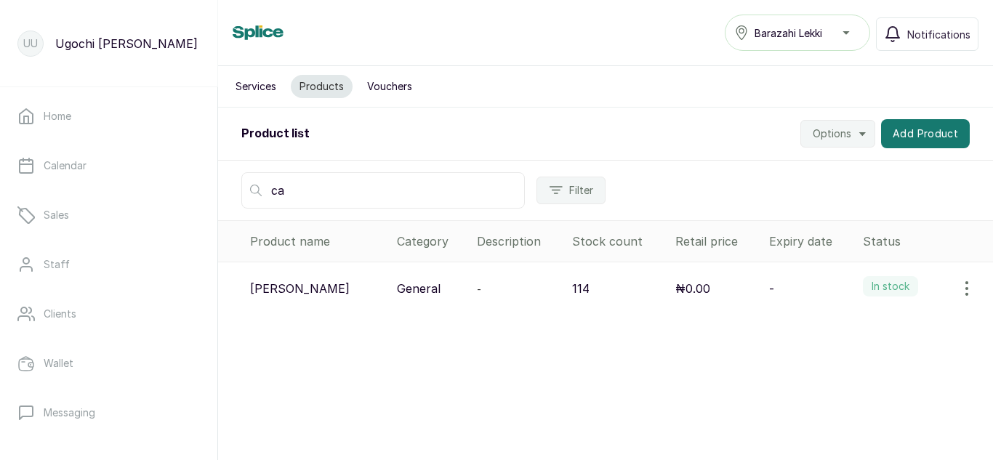
type input "c"
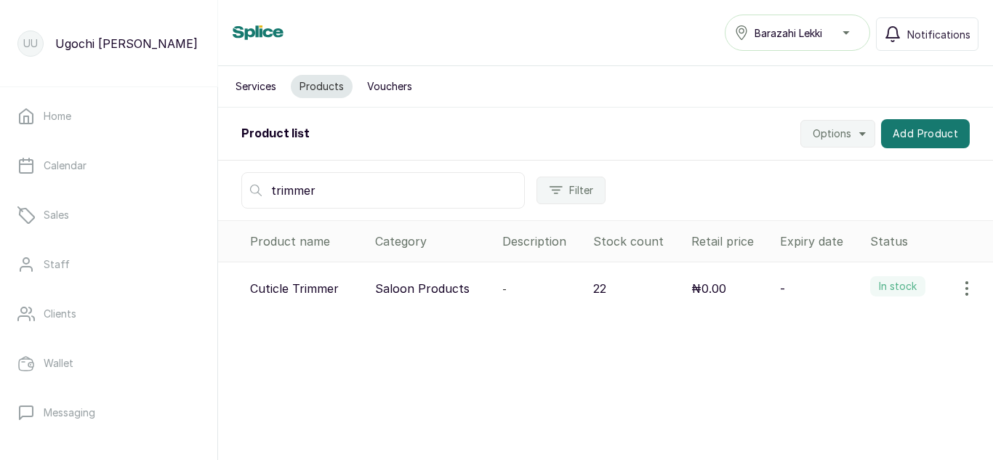
type input "trimmer"
click at [958, 290] on icon "button" at bounding box center [966, 288] width 17 height 17
click at [872, 329] on span "View" at bounding box center [872, 329] width 26 height 17
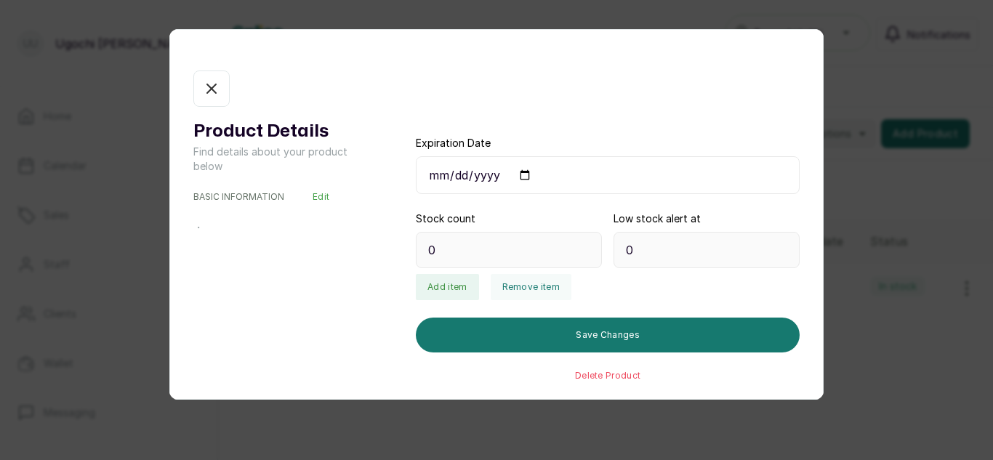
type input "22"
type input "5"
click at [508, 294] on button "Remove item" at bounding box center [531, 287] width 81 height 26
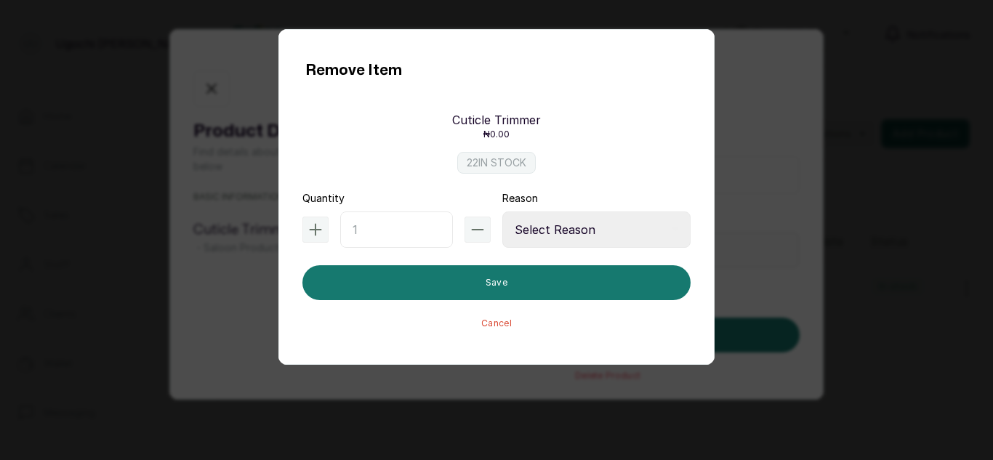
click at [381, 222] on input "text" at bounding box center [396, 230] width 113 height 36
type input "1"
click at [579, 230] on select "Select Reason Internal Use New Stock Damaged Adjustment Transfer Return Other" at bounding box center [596, 230] width 188 height 36
select select "internal_use"
click at [502, 212] on select "Select Reason Internal Use New Stock Damaged Adjustment Transfer Return Other" at bounding box center [596, 230] width 188 height 36
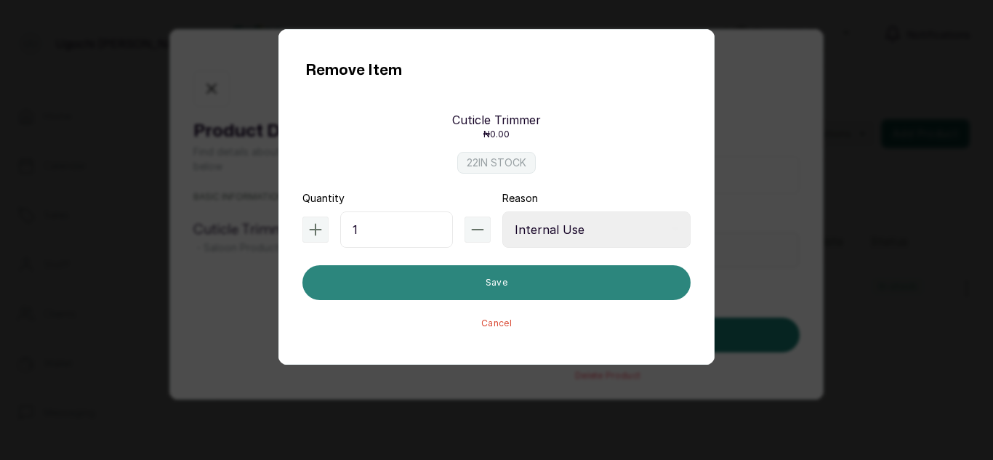
click at [551, 283] on button "Save" at bounding box center [496, 282] width 388 height 35
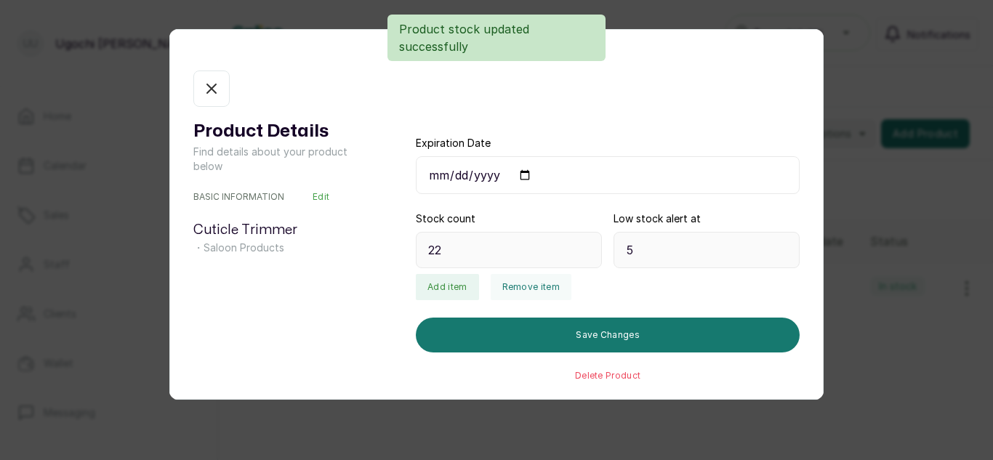
type input "21"
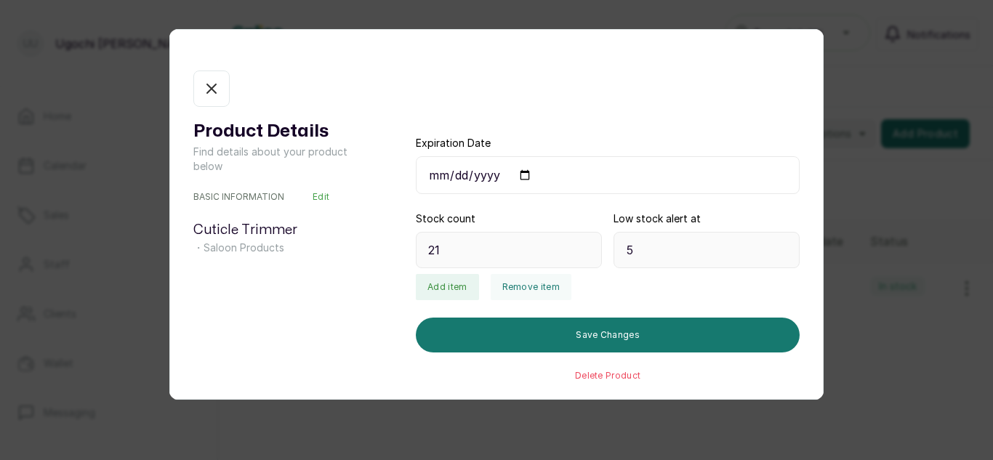
click at [202, 80] on button "In stock" at bounding box center [211, 89] width 36 height 36
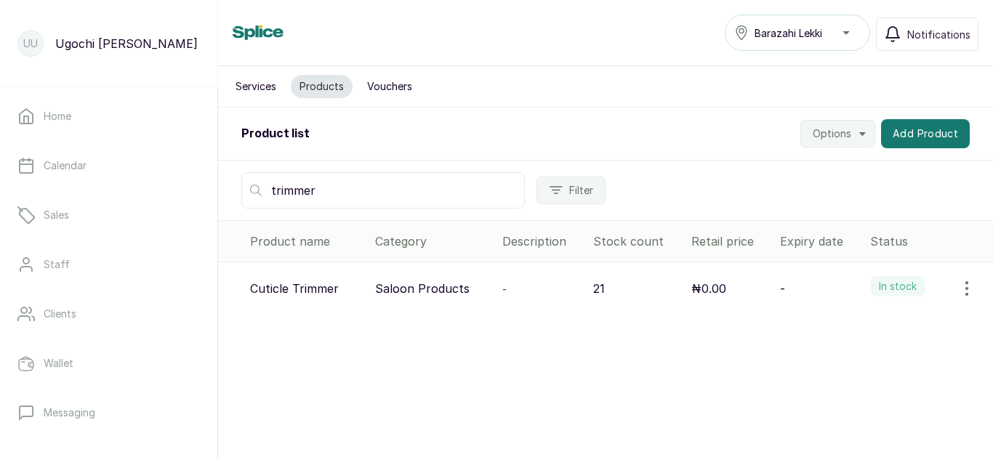
click at [382, 193] on input "trimmer" at bounding box center [383, 190] width 284 height 36
type input "t"
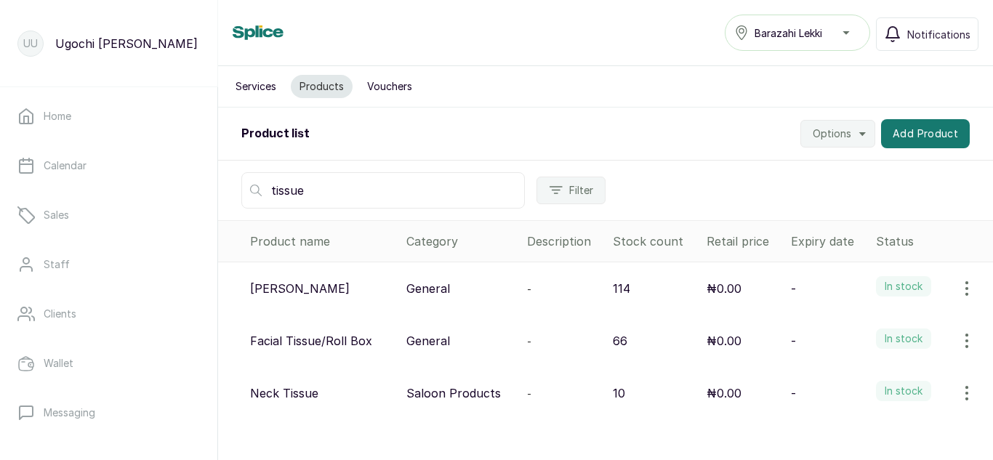
type input "tissue"
click at [962, 289] on icon "button" at bounding box center [966, 288] width 17 height 17
click at [859, 329] on span "View" at bounding box center [872, 329] width 26 height 17
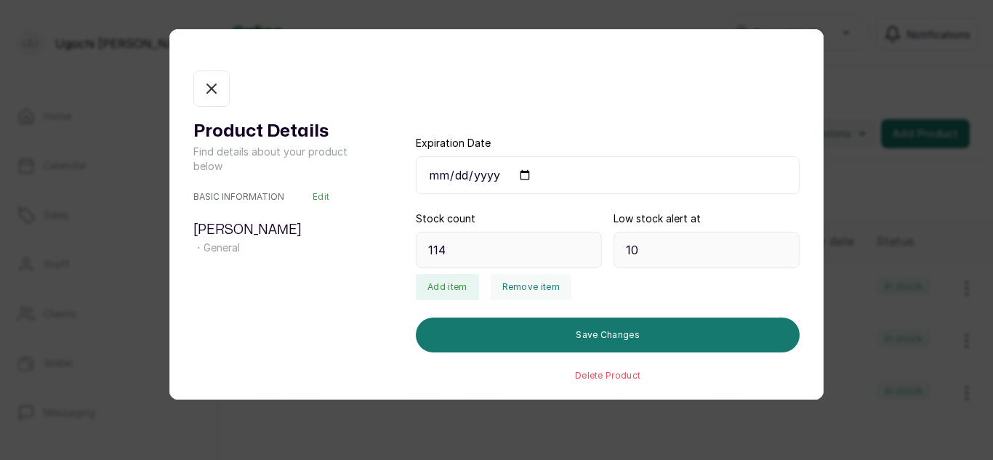
type input "114"
type input "10"
click at [516, 282] on button "Remove item" at bounding box center [531, 287] width 81 height 26
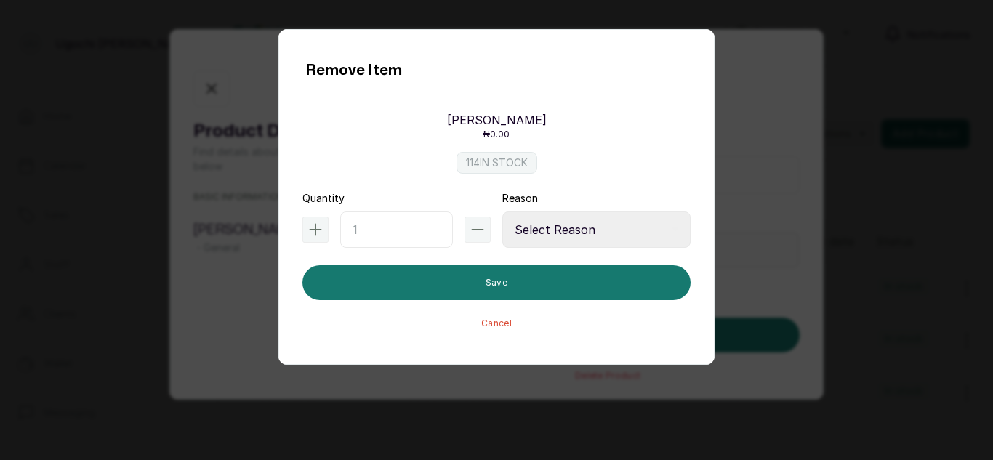
click at [388, 222] on input "text" at bounding box center [396, 230] width 113 height 36
type input "1"
type input "2"
click at [577, 220] on select "Select Reason Internal Use New Stock Damaged Adjustment Transfer Return Other" at bounding box center [596, 230] width 188 height 36
select select "internal_use"
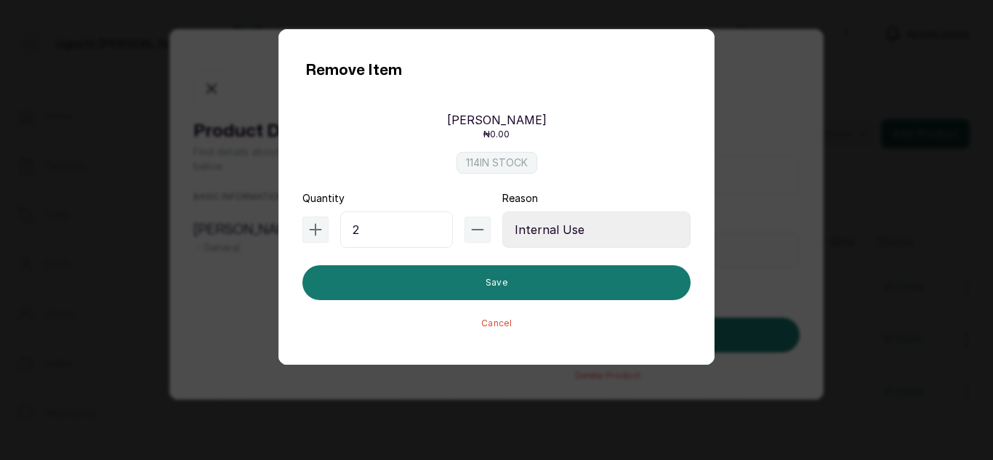
click at [502, 212] on select "Select Reason Internal Use New Stock Damaged Adjustment Transfer Return Other" at bounding box center [596, 230] width 188 height 36
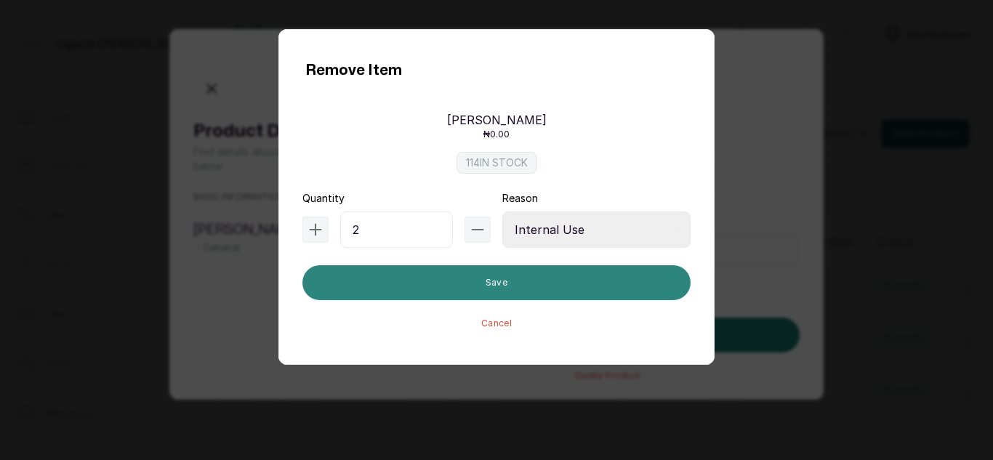
click at [526, 282] on button "Save" at bounding box center [496, 282] width 388 height 35
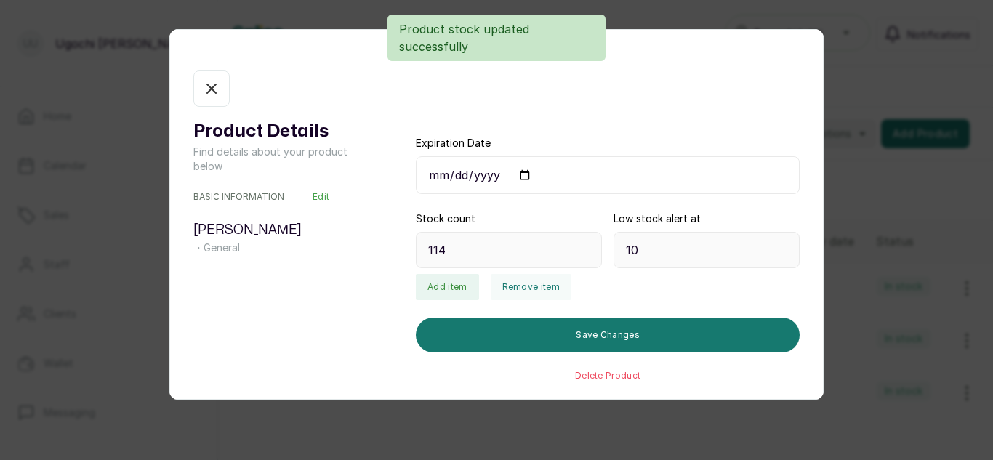
type input "112"
click at [207, 88] on icon "button" at bounding box center [211, 88] width 17 height 17
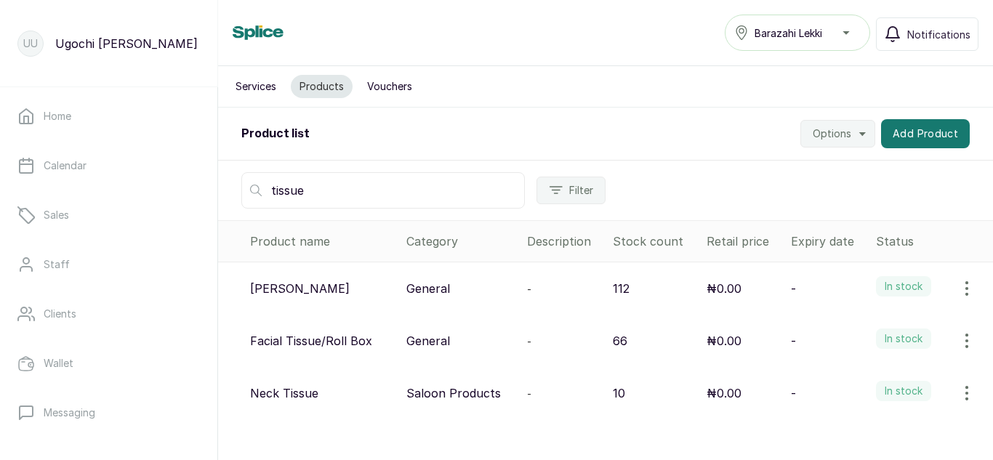
click at [385, 193] on input "tissue" at bounding box center [383, 190] width 284 height 36
type input "t"
type input "f"
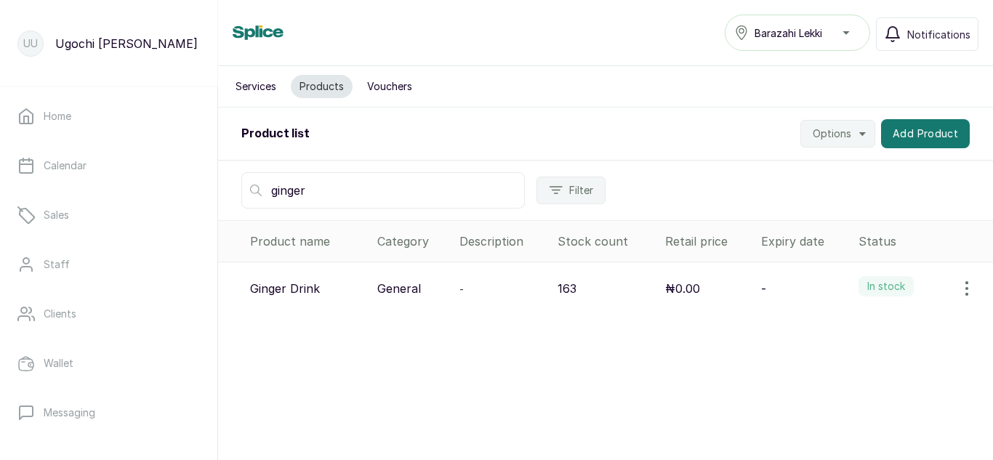
type input "ginger"
click at [959, 285] on icon "button" at bounding box center [966, 288] width 17 height 17
click at [867, 324] on span "View" at bounding box center [872, 329] width 26 height 17
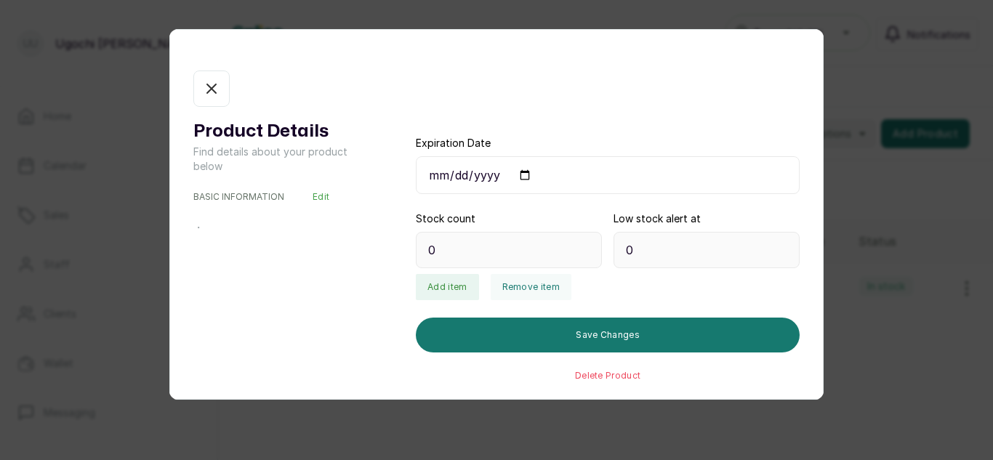
type input "163"
click at [521, 286] on button "Remove item" at bounding box center [531, 287] width 81 height 26
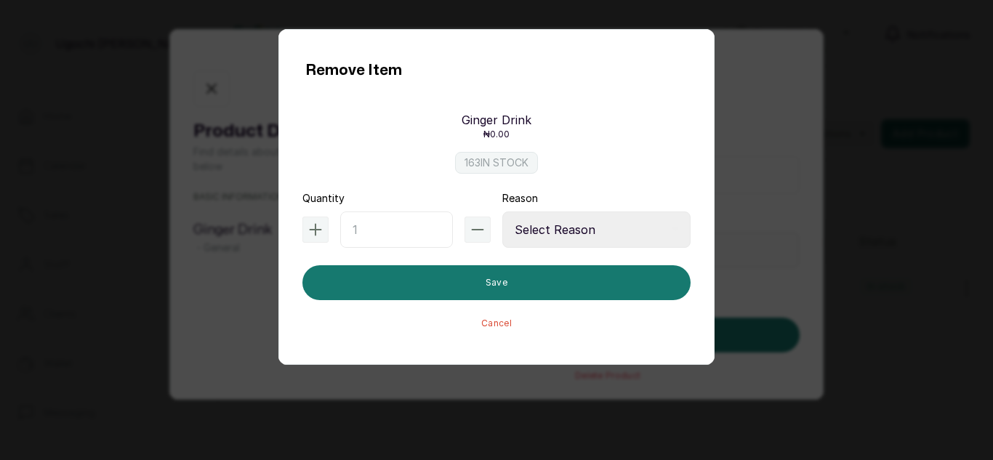
click at [393, 230] on input "text" at bounding box center [396, 230] width 113 height 36
type input "5"
click at [582, 231] on select "Select Reason Internal Use New Stock Damaged Adjustment Transfer Return Other" at bounding box center [596, 230] width 188 height 36
select select "internal_use"
click at [502, 212] on select "Select Reason Internal Use New Stock Damaged Adjustment Transfer Return Other" at bounding box center [596, 230] width 188 height 36
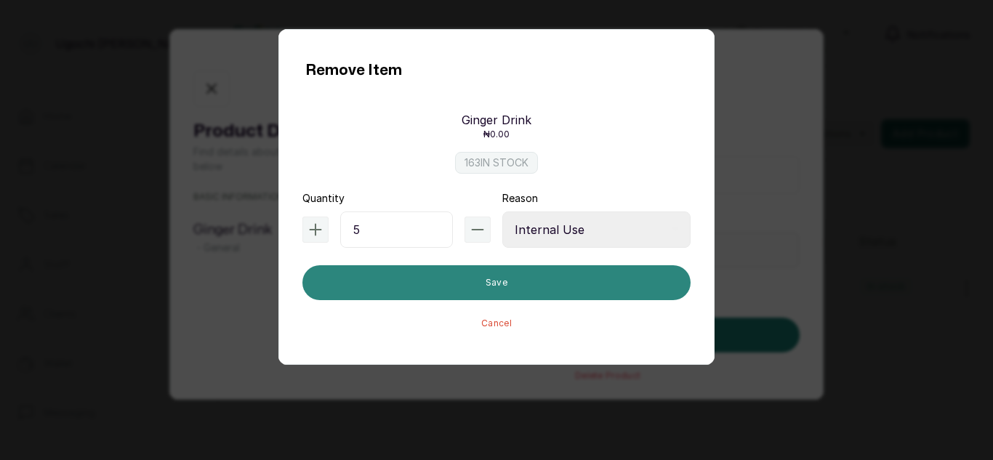
click at [554, 279] on button "Save" at bounding box center [496, 282] width 388 height 35
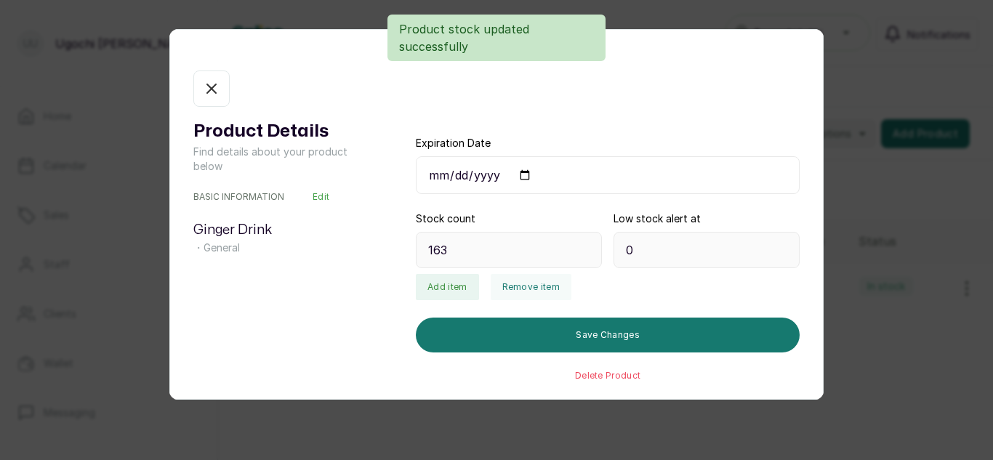
type input "158"
click at [209, 91] on icon "button" at bounding box center [211, 88] width 9 height 9
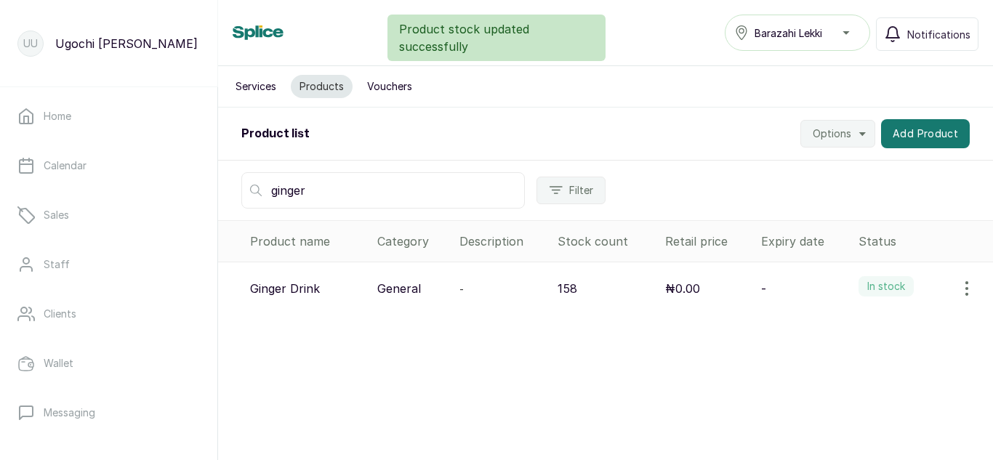
click at [335, 198] on input "ginger" at bounding box center [383, 190] width 284 height 36
type input "g"
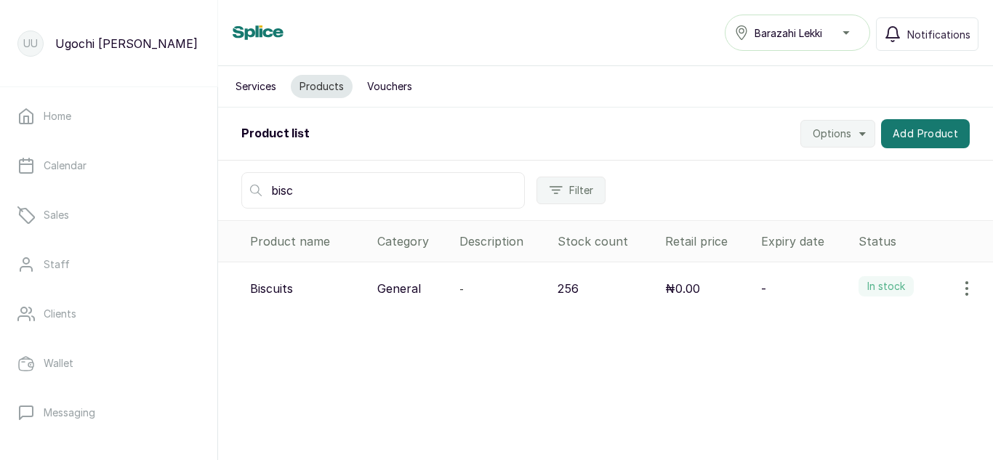
type input "bisc"
click at [960, 296] on icon "button" at bounding box center [966, 288] width 17 height 17
click at [859, 329] on span "View" at bounding box center [872, 329] width 26 height 17
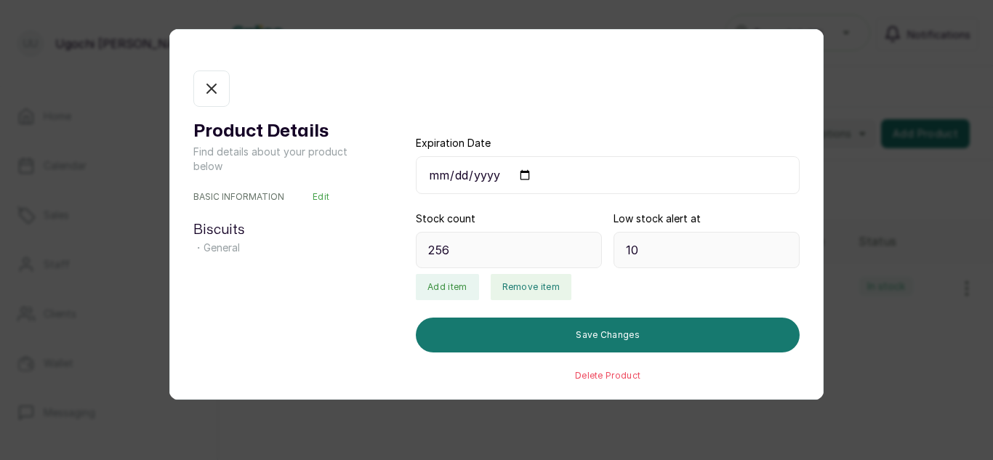
click at [535, 289] on button "Remove item" at bounding box center [531, 287] width 81 height 26
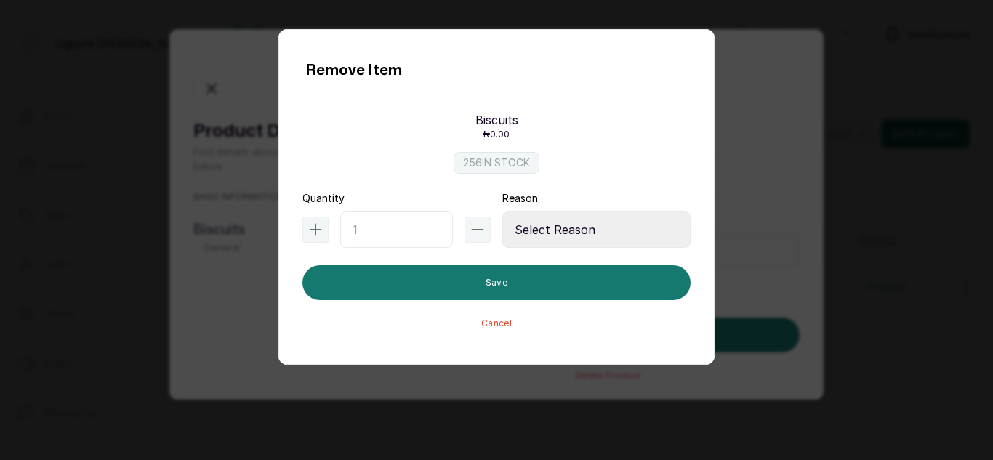
click at [424, 228] on input "text" at bounding box center [396, 230] width 113 height 36
type input "5"
click at [592, 215] on select "Select Reason Internal Use New Stock Damaged Adjustment Transfer Return Other" at bounding box center [596, 230] width 188 height 36
select select "internal_use"
click at [502, 212] on select "Select Reason Internal Use New Stock Damaged Adjustment Transfer Return Other" at bounding box center [596, 230] width 188 height 36
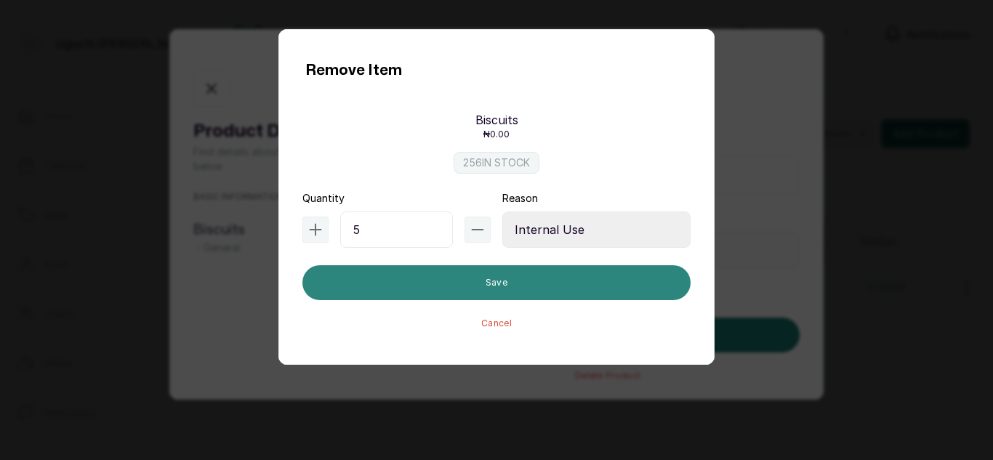
click at [524, 276] on button "Save" at bounding box center [496, 282] width 388 height 35
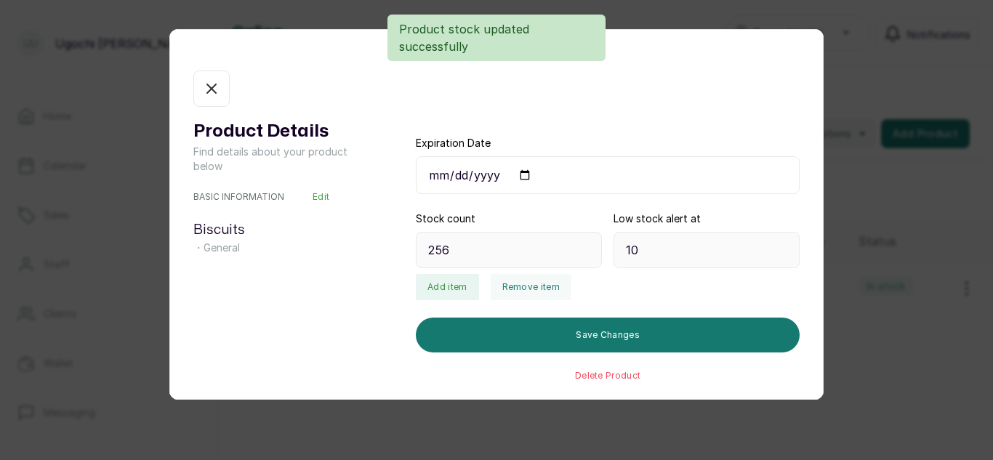
type input "251"
click at [195, 75] on button "In stock" at bounding box center [211, 89] width 36 height 36
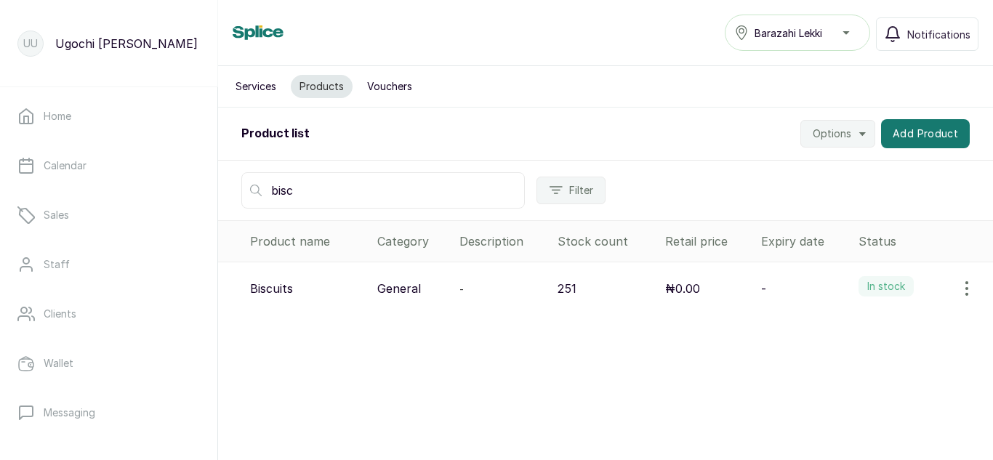
click at [382, 194] on input "bisc" at bounding box center [383, 190] width 284 height 36
type input "b"
type input "[PERSON_NAME]"
click at [967, 284] on button "button" at bounding box center [967, 288] width 41 height 29
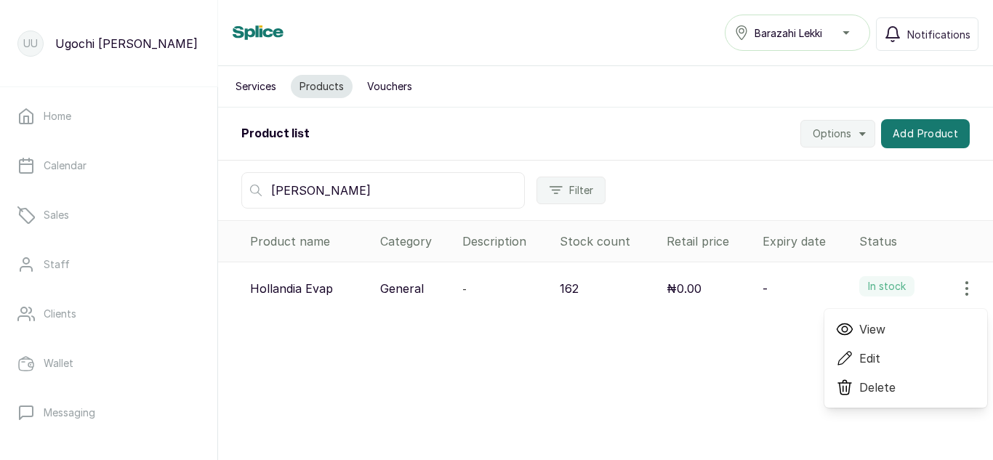
click at [870, 324] on span "View" at bounding box center [872, 329] width 26 height 17
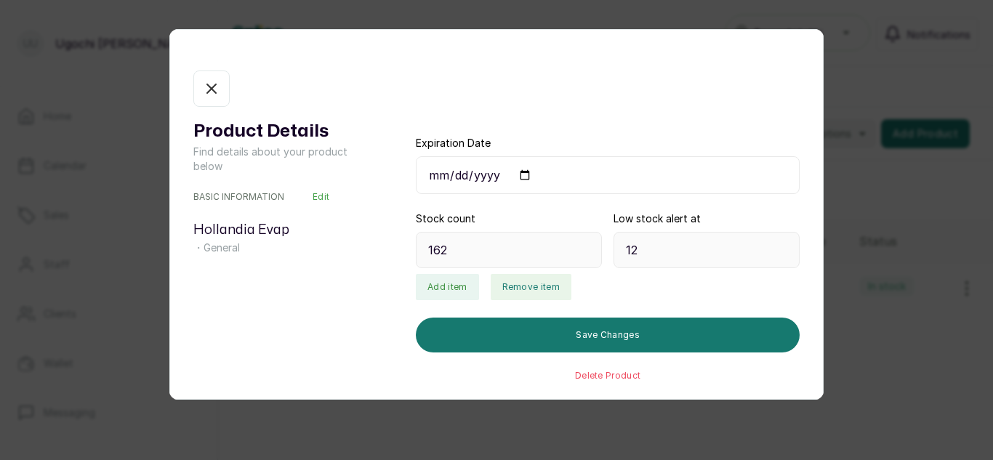
click at [521, 280] on button "Remove item" at bounding box center [531, 287] width 81 height 26
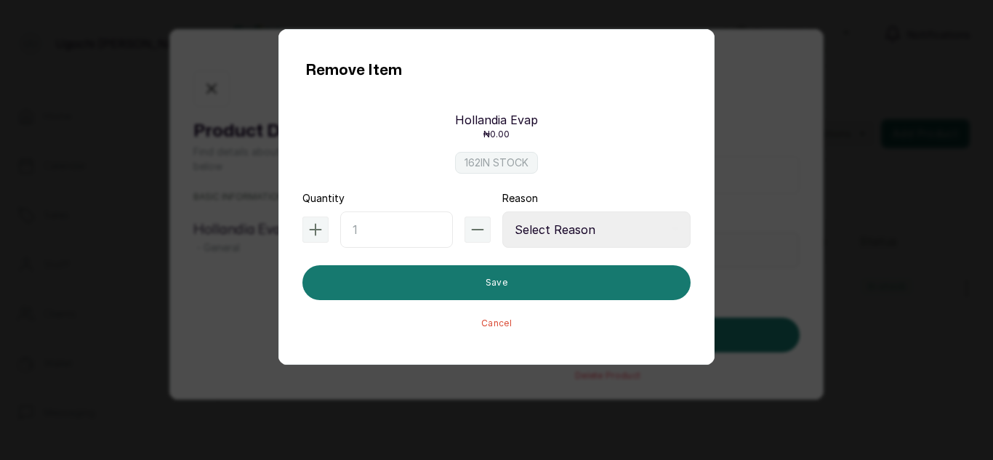
click at [395, 228] on input "text" at bounding box center [396, 230] width 113 height 36
type input "5"
click at [584, 236] on select "Select Reason Internal Use New Stock Damaged Adjustment Transfer Return Other" at bounding box center [596, 230] width 188 height 36
select select "internal_use"
click at [502, 212] on select "Select Reason Internal Use New Stock Damaged Adjustment Transfer Return Other" at bounding box center [596, 230] width 188 height 36
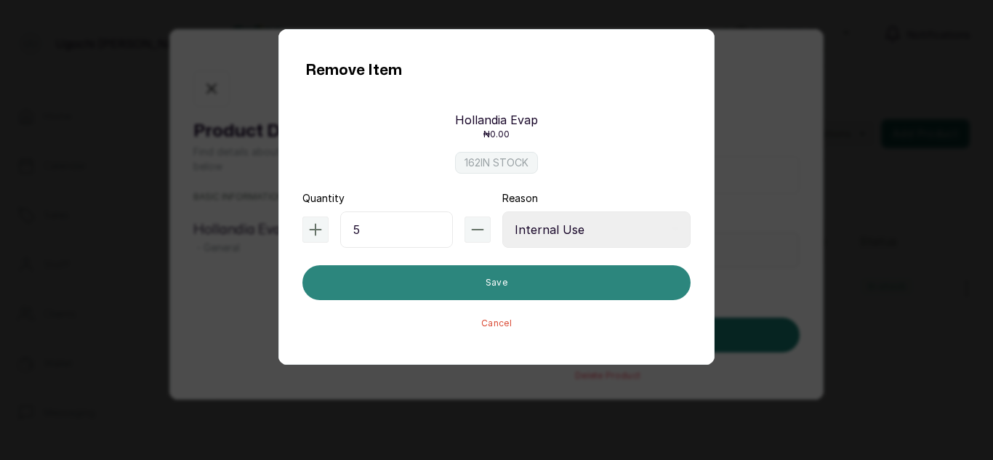
click at [527, 284] on button "Save" at bounding box center [496, 282] width 388 height 35
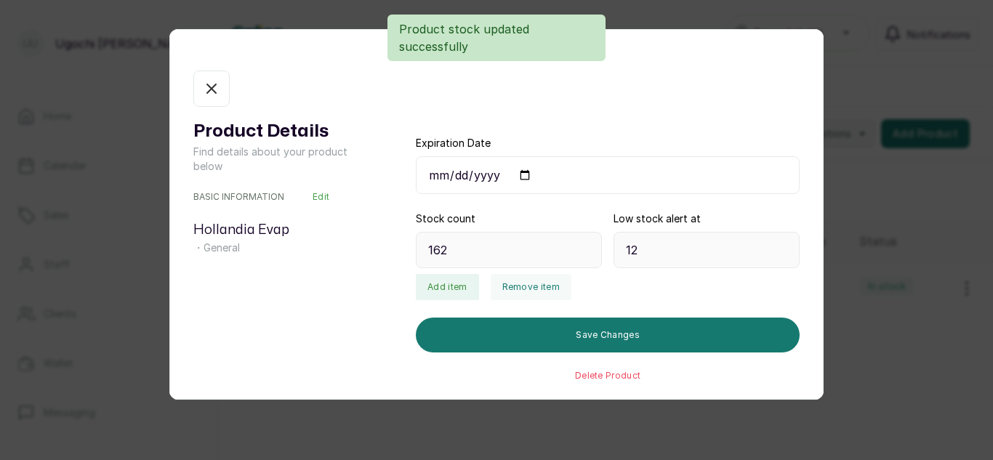
type input "157"
click at [219, 77] on button "In stock" at bounding box center [211, 89] width 36 height 36
